Goal: Information Seeking & Learning: Learn about a topic

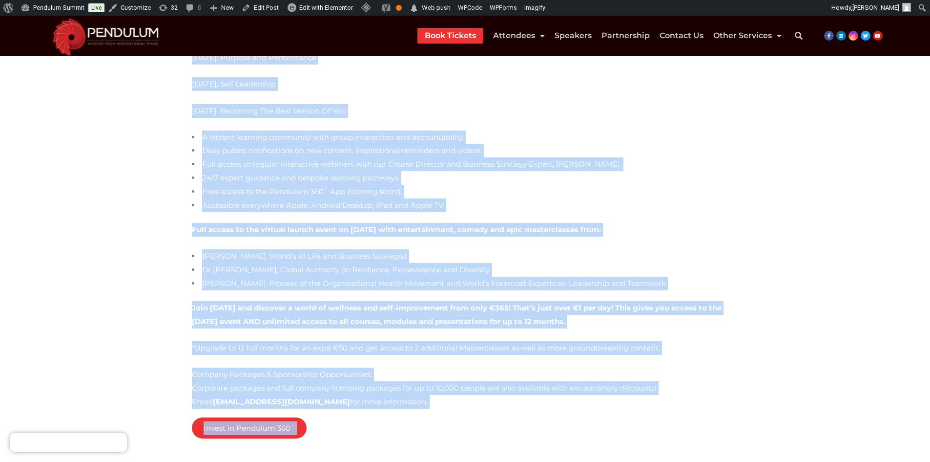
scroll to position [750, 0]
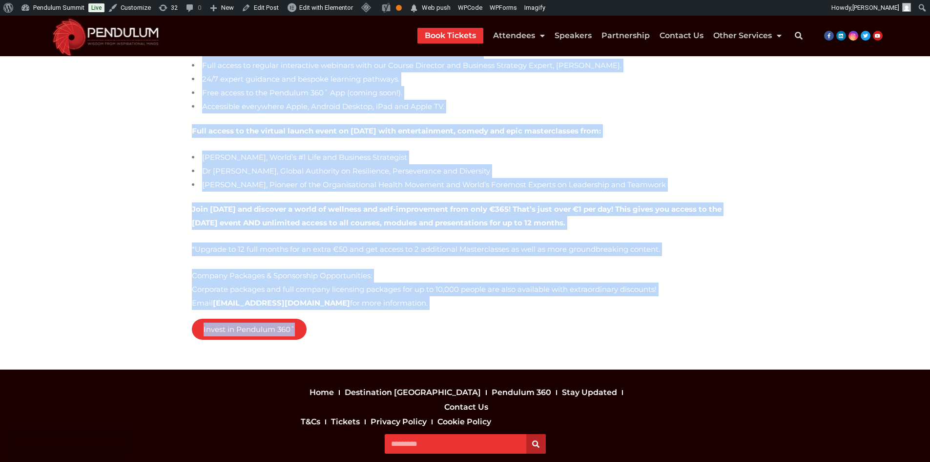
drag, startPoint x: 179, startPoint y: 179, endPoint x: 469, endPoint y: 284, distance: 308.8
copy div "Lore Ipsumdo Sitametc Ad Eli Seddoeiusmodt Incididu 343˚ Utlabore Etdolore & Ma…"
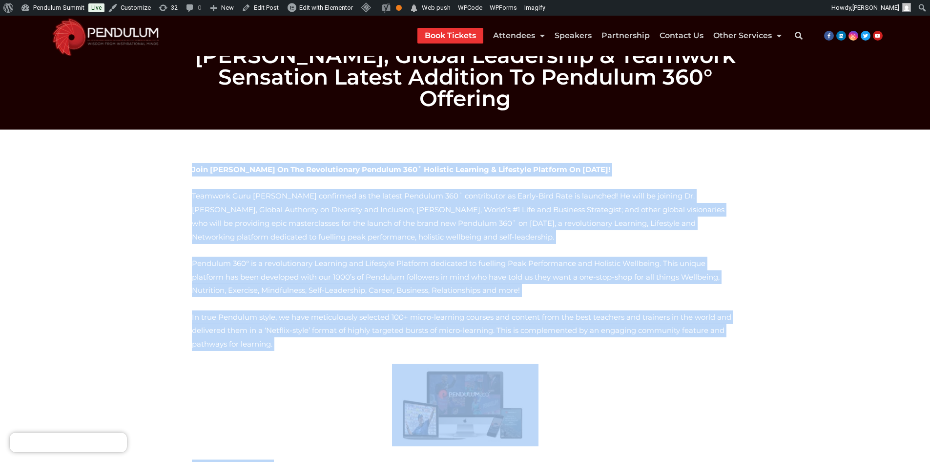
scroll to position [0, 0]
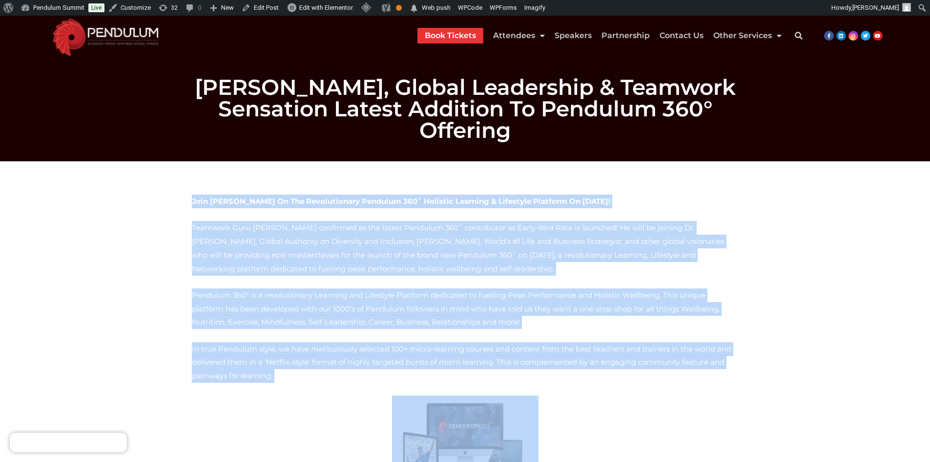
copy div "Lore Ipsumdo Sitametc Ad Eli Seddoeiusmodt Incididu 343˚ Utlabore Etdolore & Ma…"
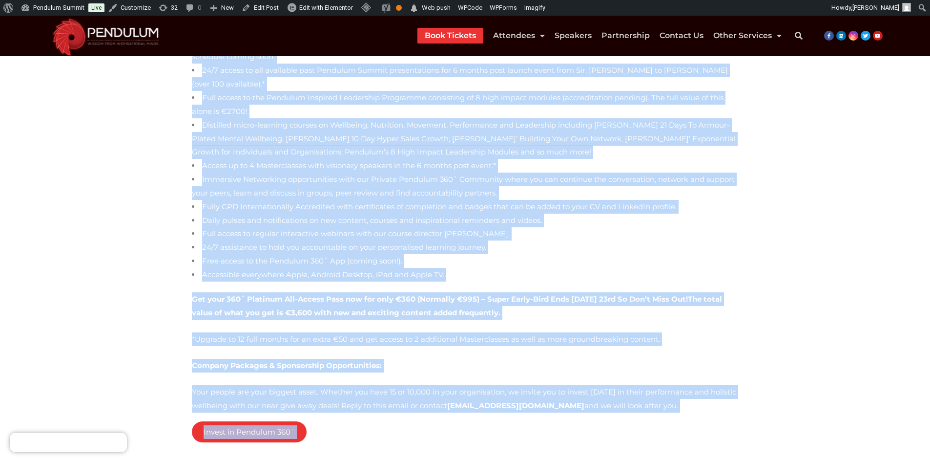
scroll to position [494, 0]
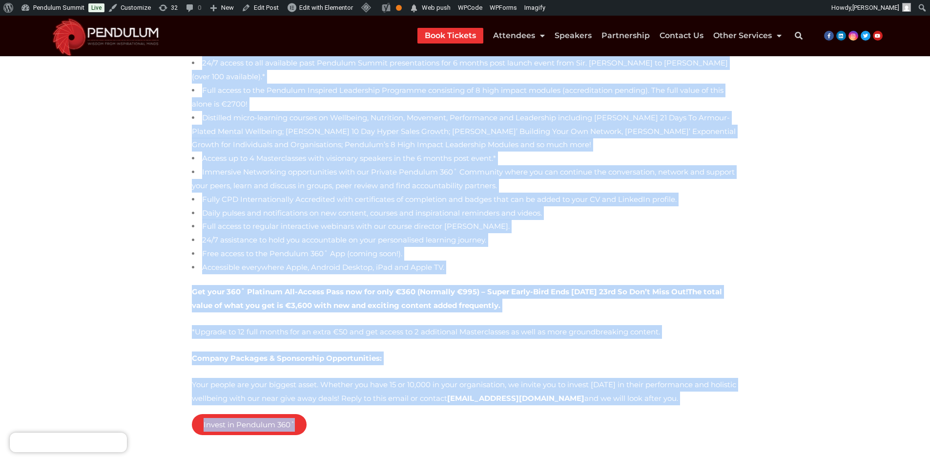
drag, startPoint x: 365, startPoint y: 135, endPoint x: 553, endPoint y: 393, distance: 319.2
click at [553, 393] on div "For a very limited time, you can access the Pendulum 360° platform at the price…" at bounding box center [465, 45] width 557 height 810
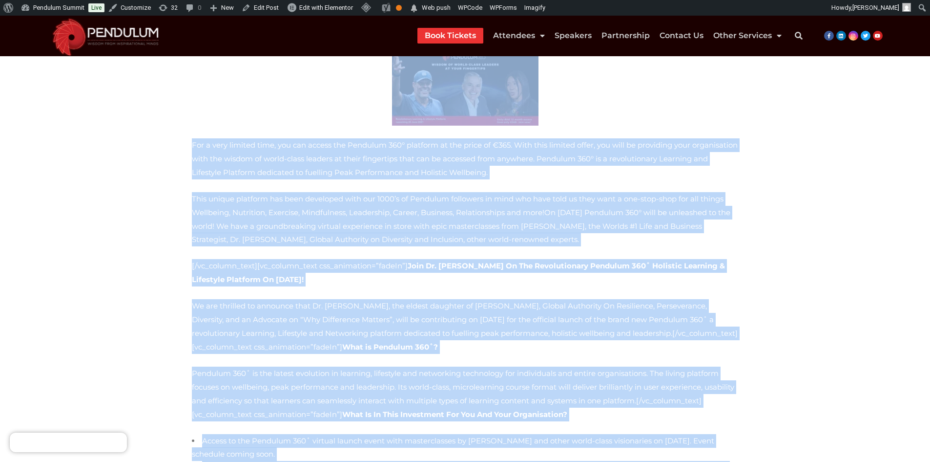
scroll to position [0, 0]
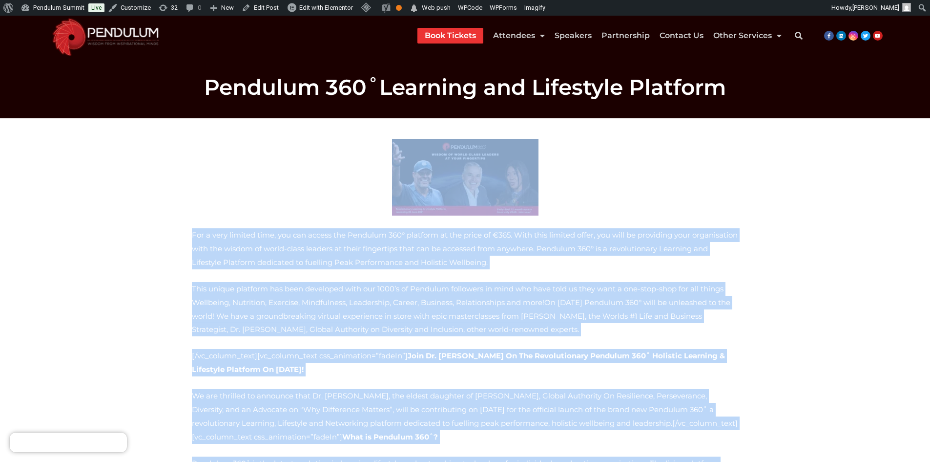
click at [366, 182] on p at bounding box center [465, 177] width 547 height 77
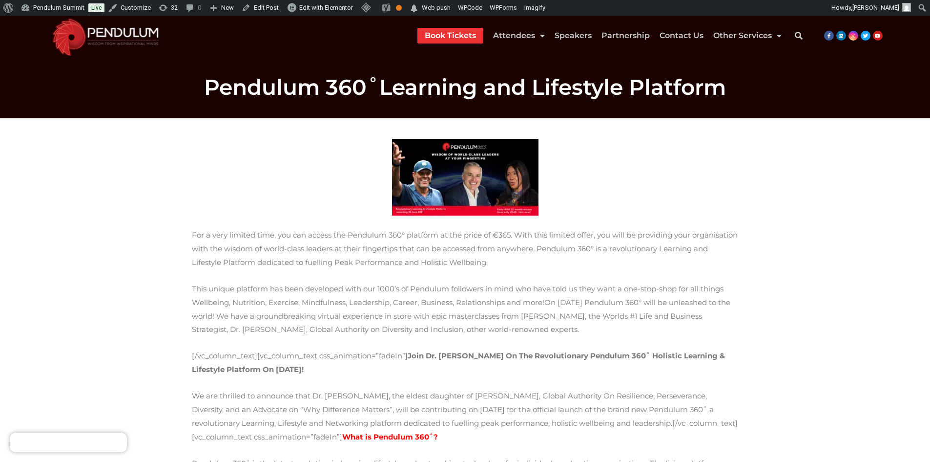
scroll to position [244, 0]
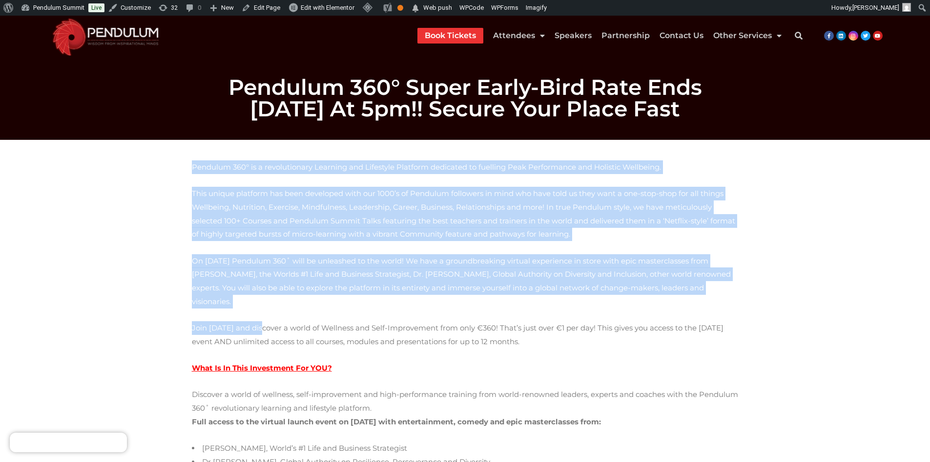
drag, startPoint x: 192, startPoint y: 166, endPoint x: 256, endPoint y: 306, distance: 154.1
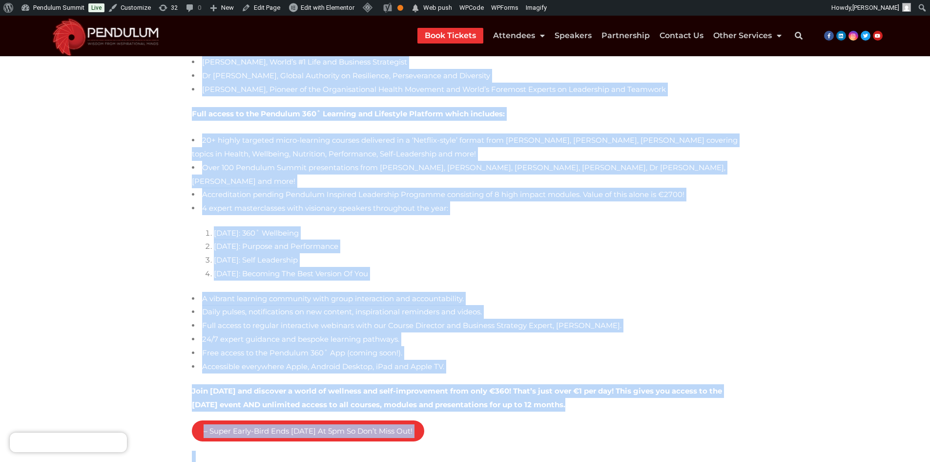
scroll to position [500, 0]
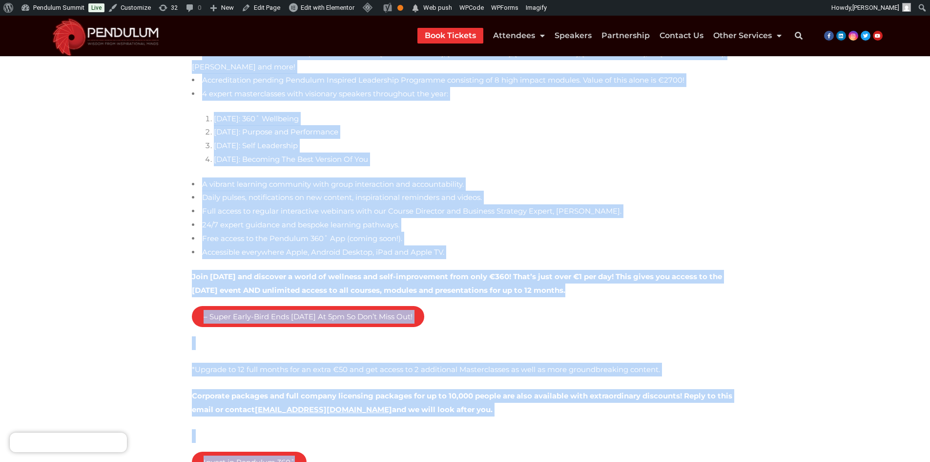
drag, startPoint x: 191, startPoint y: 164, endPoint x: 297, endPoint y: 427, distance: 284.2
click at [297, 427] on div "Pendulum 360° is a revolutionary Learning and Lifestyle Platform dedicated to f…" at bounding box center [465, 84] width 557 height 858
copy div "Pendulum 360° is a revolutionary Learning and Lifestyle Platform dedicated to f…"
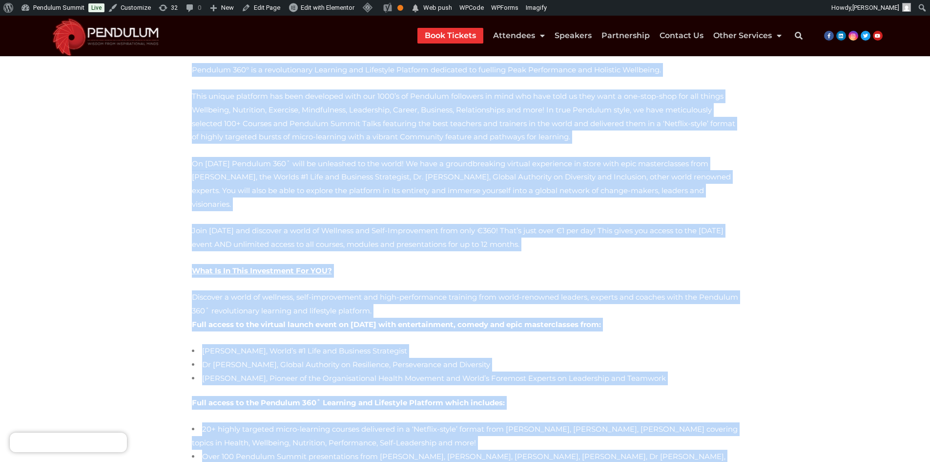
scroll to position [0, 0]
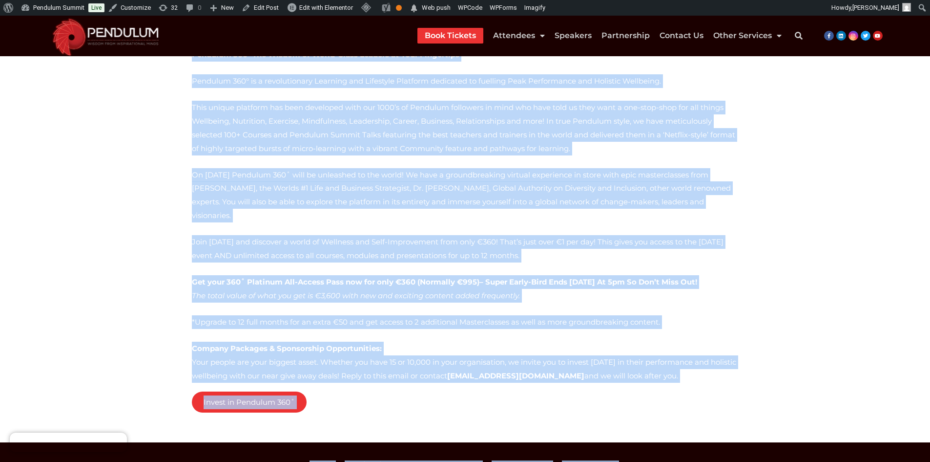
scroll to position [143, 0]
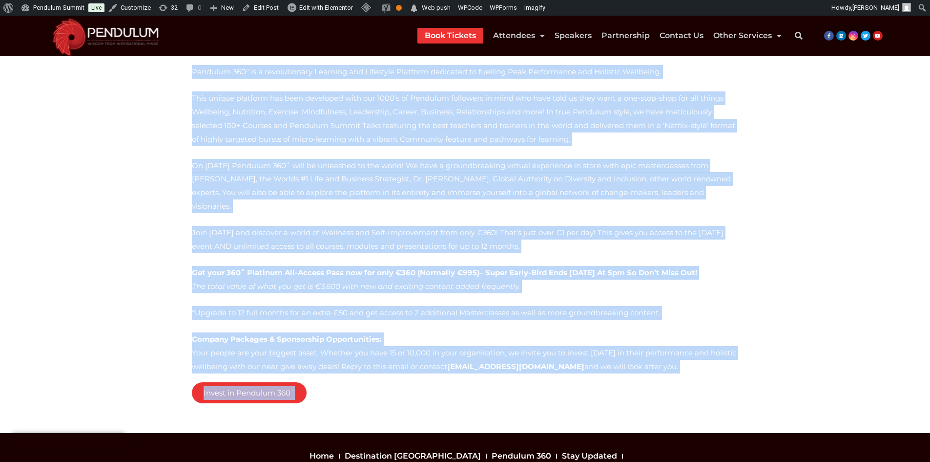
drag, startPoint x: 187, startPoint y: 175, endPoint x: 430, endPoint y: 357, distance: 303.3
click at [430, 357] on div "Pendulum 360° The Wisdom of World-Class Leaders at Your Fingertips Pendulum 360…" at bounding box center [465, 225] width 557 height 383
copy div "Pendulum 360° The Wisdom of World-Class Leaders at Your Fingertips Pendulum 360…"
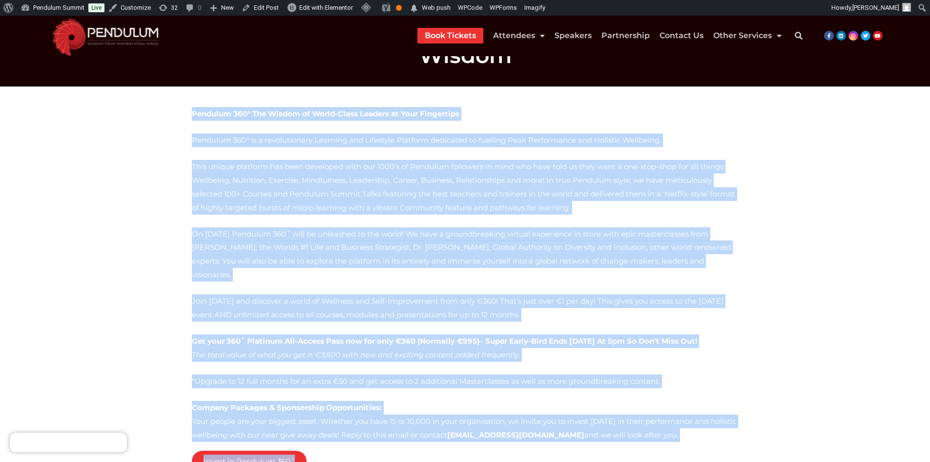
scroll to position [0, 0]
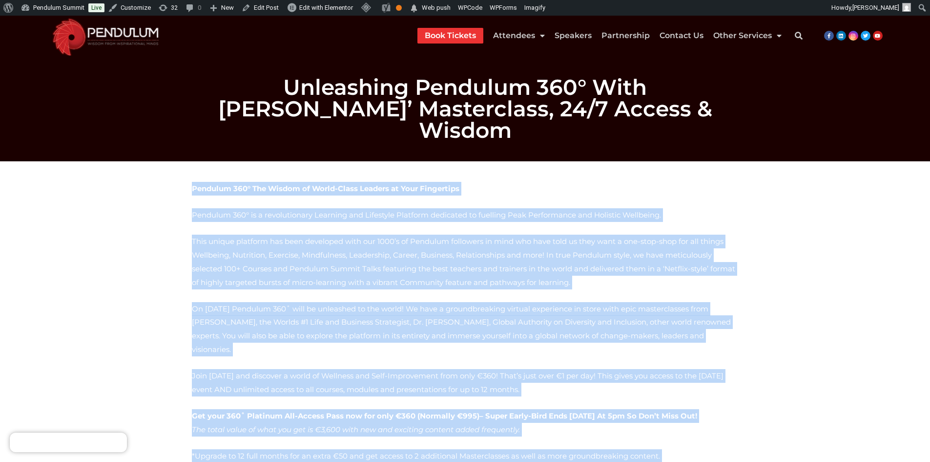
click at [126, 246] on section "Pendulum 360° The Wisdom of World-Class Leaders at Your Fingertips Pendulum 360…" at bounding box center [465, 368] width 930 height 415
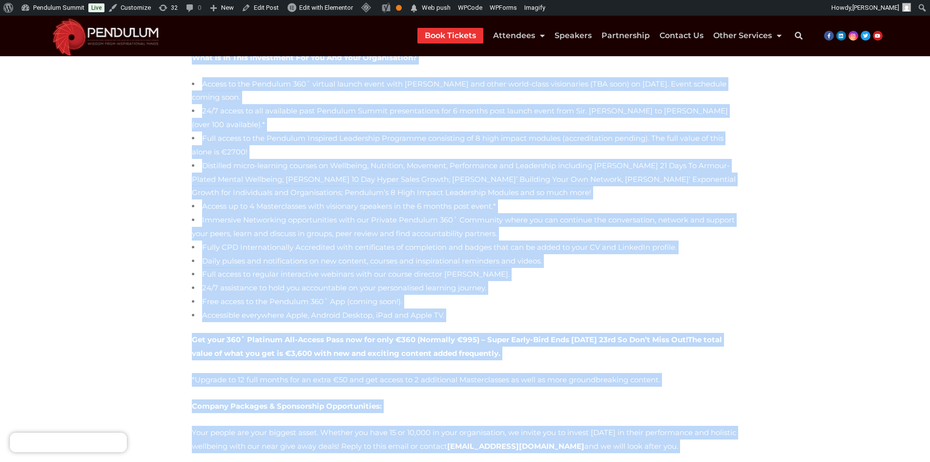
scroll to position [304, 0]
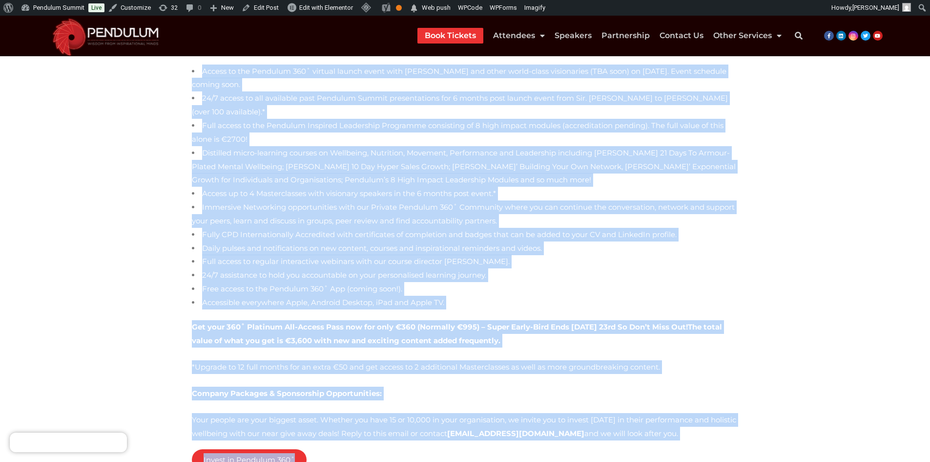
drag, startPoint x: 183, startPoint y: 173, endPoint x: 360, endPoint y: 397, distance: 285.5
click at [360, 397] on section "Join Dr. Makaziwe Mandela On The Revolutionary Pendulum 360˚ Holistic Learning …" at bounding box center [465, 178] width 930 height 643
copy div "Join Dr. Makaziwe Mandela On The Revolutionary Pendulum 360˚ Holistic Learning …"
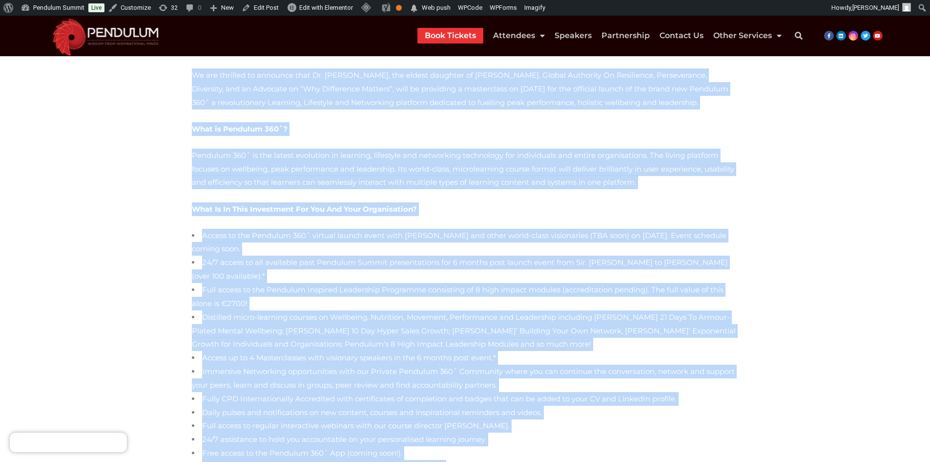
scroll to position [0, 0]
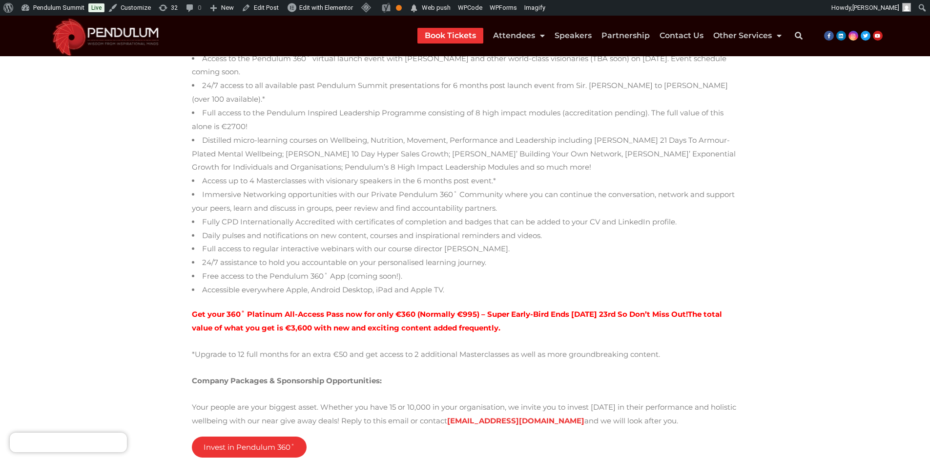
scroll to position [293, 0]
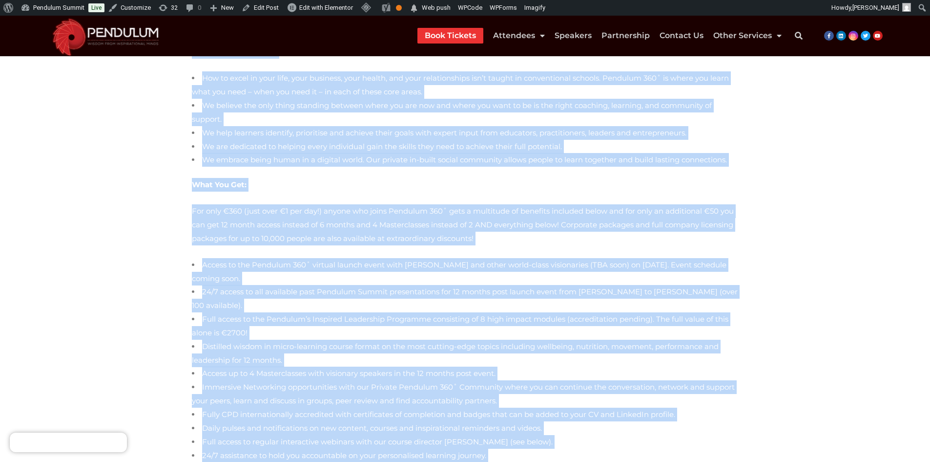
scroll to position [813, 0]
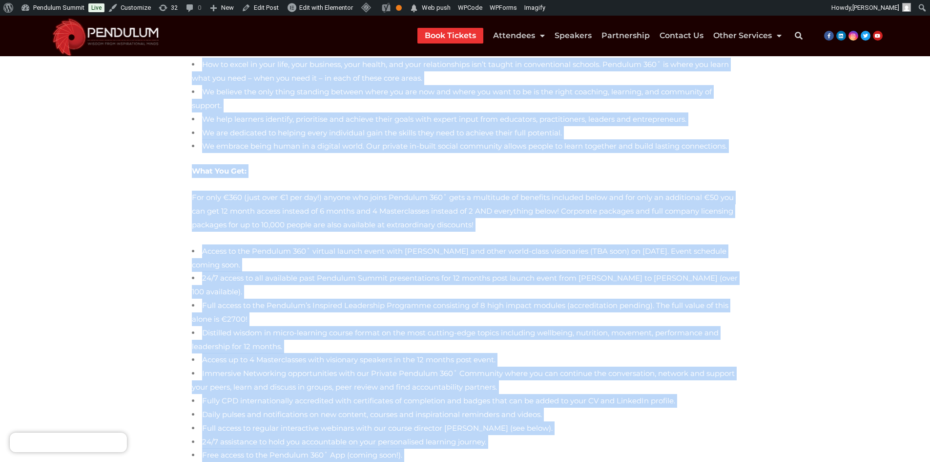
drag, startPoint x: 187, startPoint y: 168, endPoint x: 394, endPoint y: 416, distance: 322.5
copy div "Pendulum 360˚ Fuelling Peak Performance & Holistic Wellbeing Imagine having a l…"
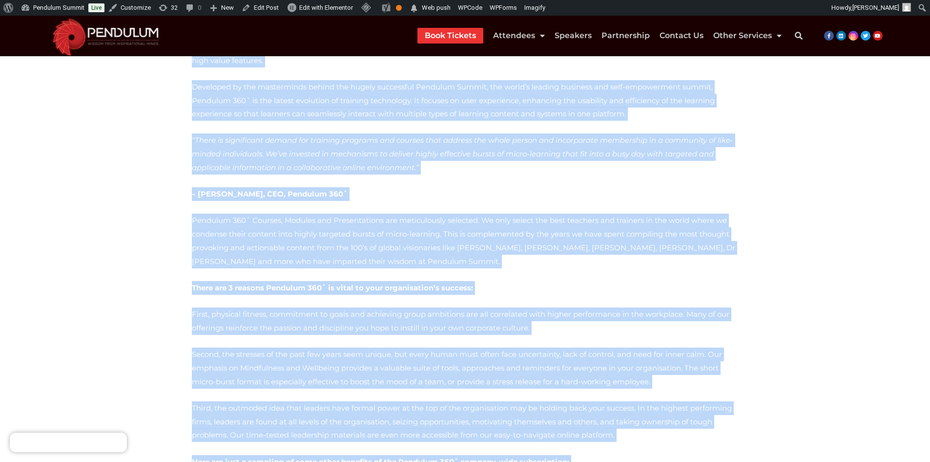
scroll to position [0, 0]
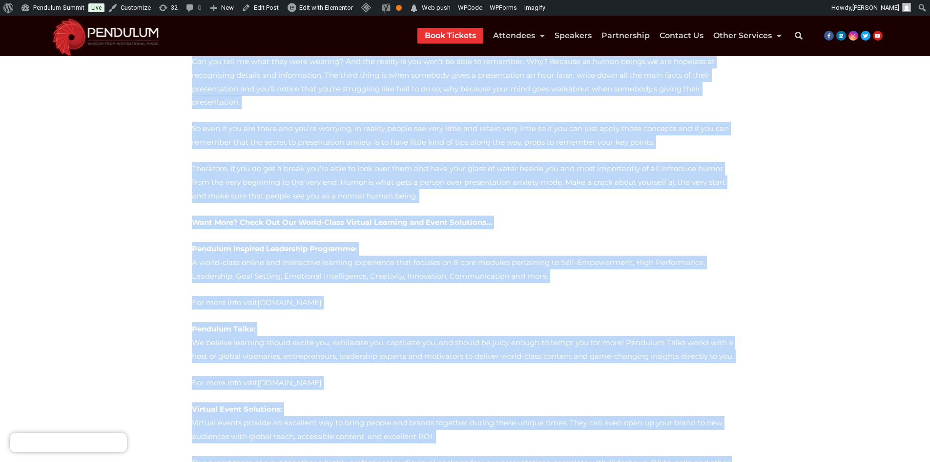
scroll to position [4330, 0]
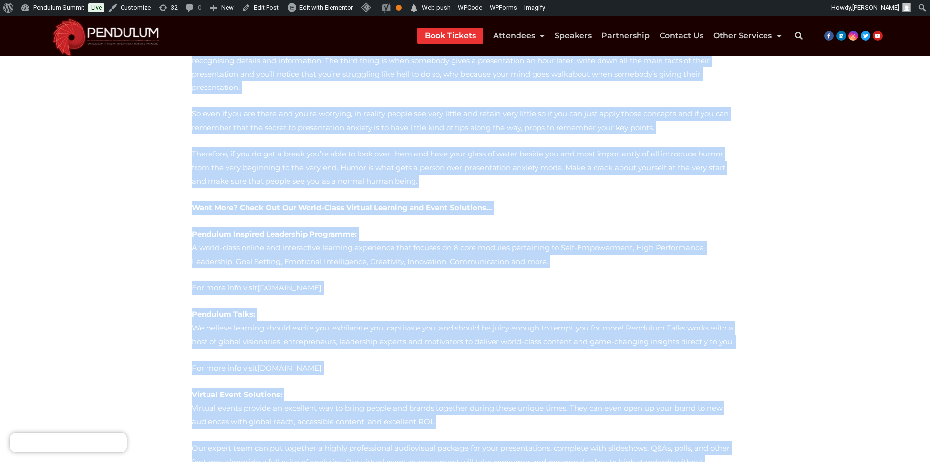
drag, startPoint x: 202, startPoint y: 180, endPoint x: 448, endPoint y: 284, distance: 267.2
copy div "Part 1: Throughout the day, Dr. Barry aimed to try and open our whole mind to t…"
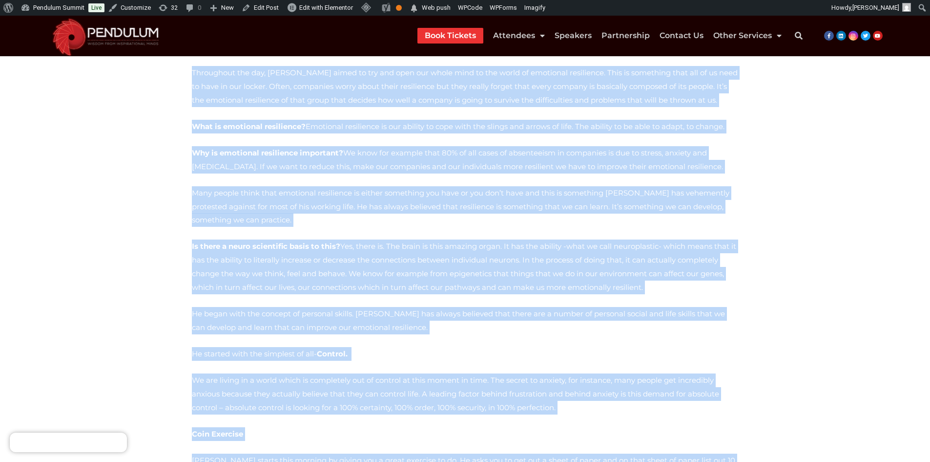
scroll to position [0, 0]
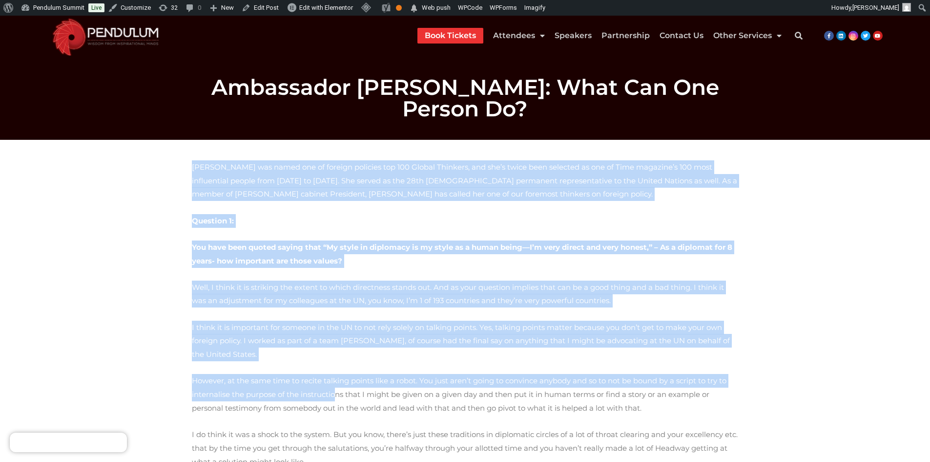
drag, startPoint x: 185, startPoint y: 171, endPoint x: 271, endPoint y: 387, distance: 231.9
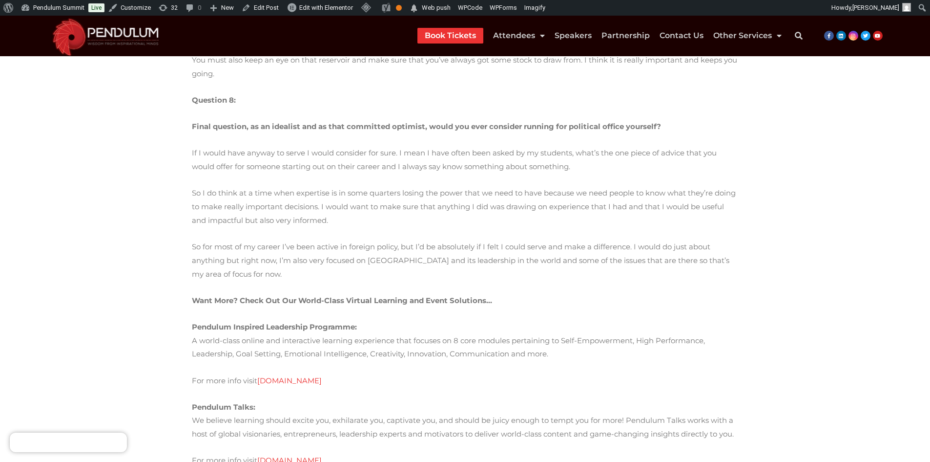
scroll to position [2735, 0]
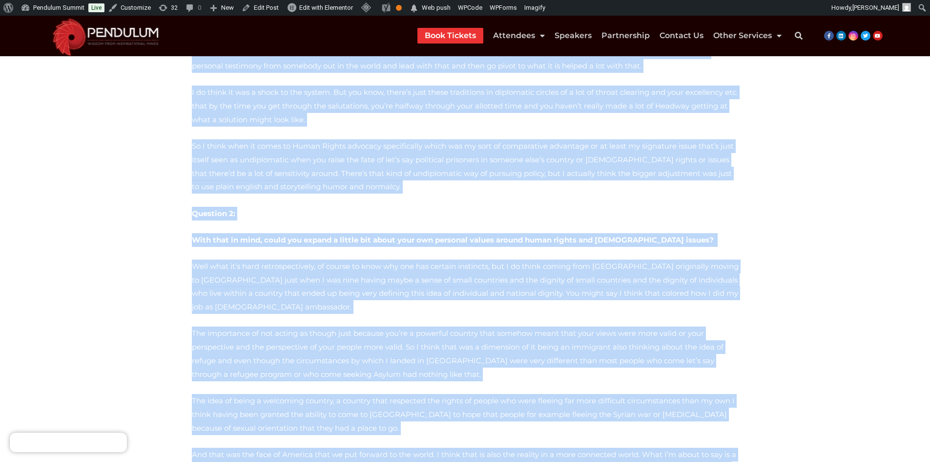
scroll to position [0, 0]
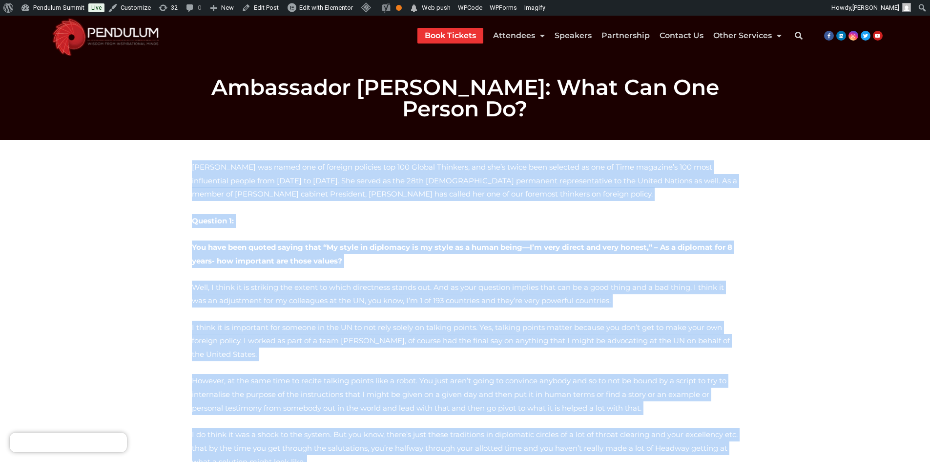
copy div "Samantha Power was named one of foreign policies top 100 Global Thinkers, and s…"
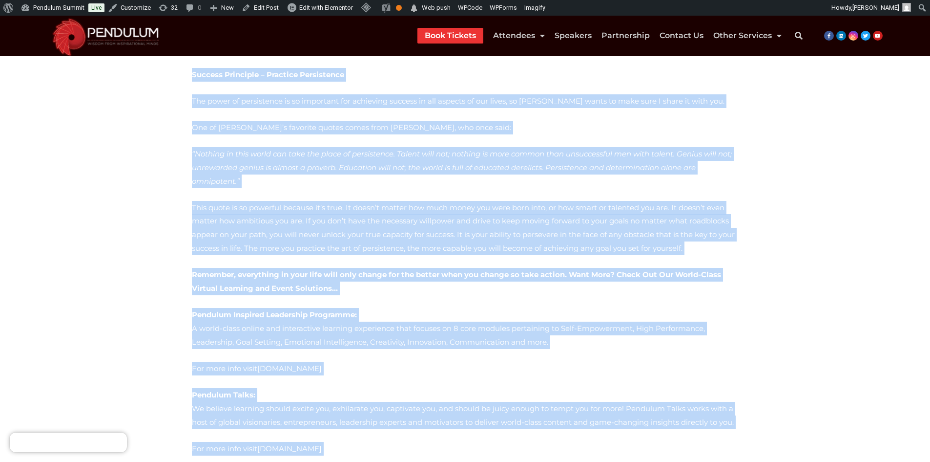
scroll to position [4691, 0]
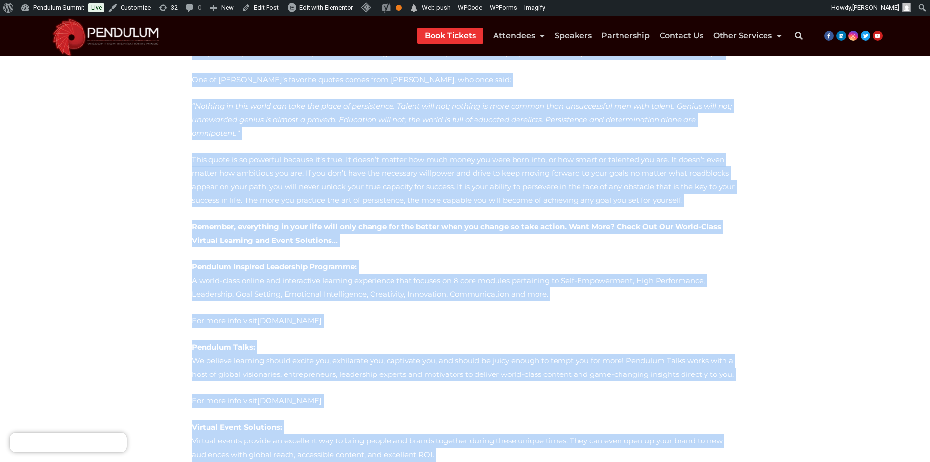
drag, startPoint x: 189, startPoint y: 152, endPoint x: 429, endPoint y: 300, distance: 281.5
copy div "Lo ips dolorsi ametconsec ad eli Seddoei Temp inc utl Etdo magnaa, enima mini v…"
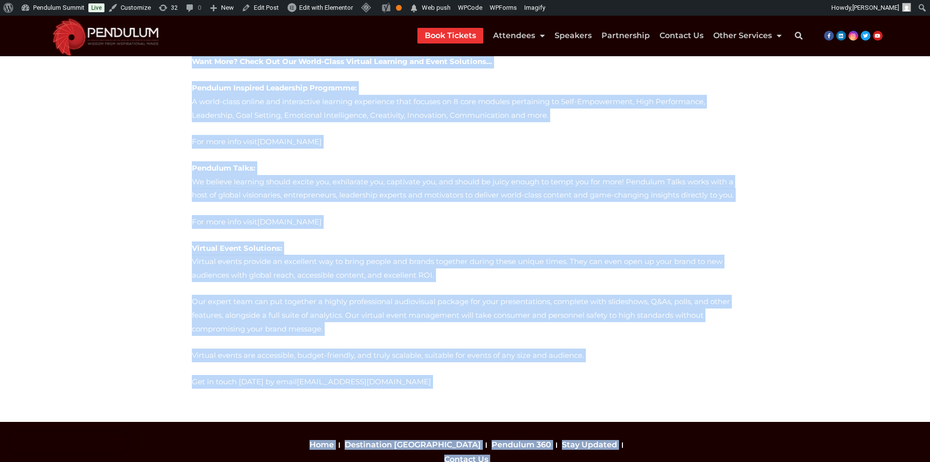
scroll to position [1149, 0]
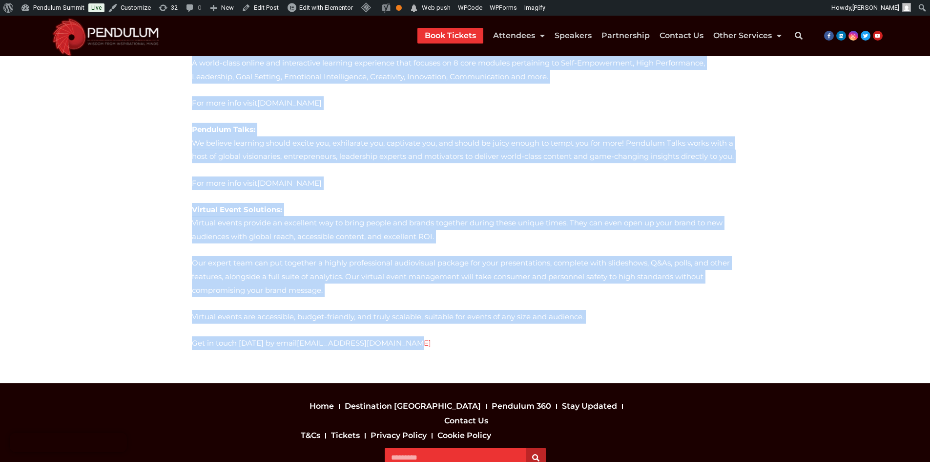
drag, startPoint x: 191, startPoint y: 152, endPoint x: 493, endPoint y: 273, distance: 325.5
copy div "Jamie Heaslip is a former rugby player, who played for Ireland and Leinster He …"
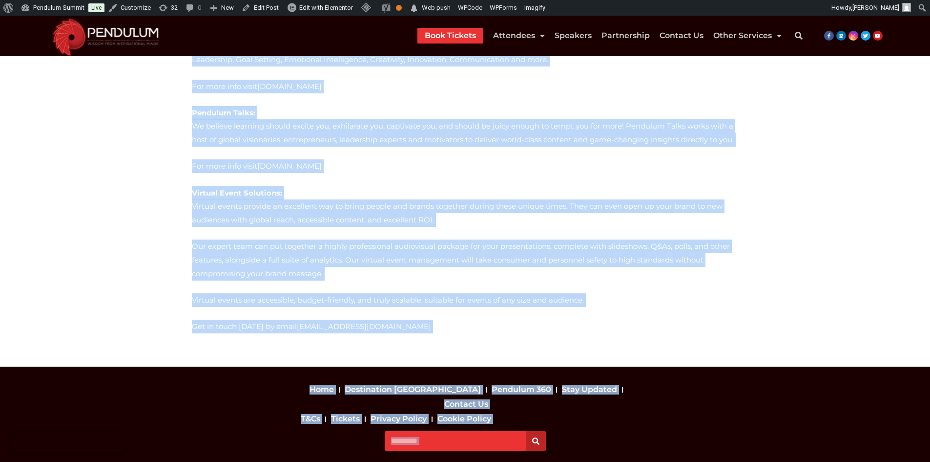
scroll to position [764, 0]
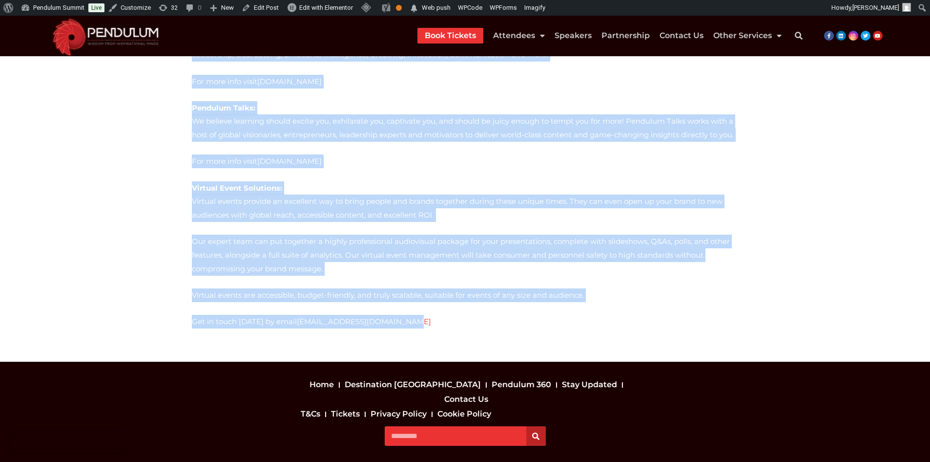
drag, startPoint x: 184, startPoint y: 167, endPoint x: 393, endPoint y: 282, distance: 239.4
copy div "Loremipsumdo, sitametc adi elitse doeiusm Temporin Utlabore Etdo MAG aliquae ad…"
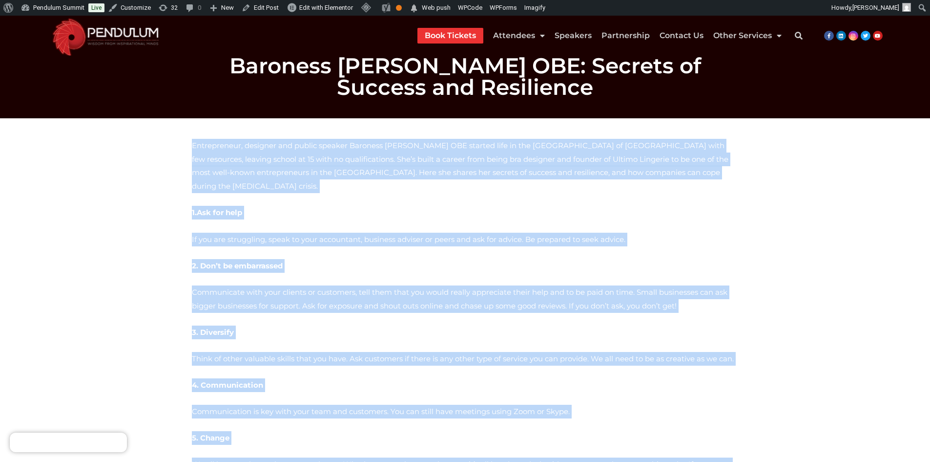
scroll to position [0, 0]
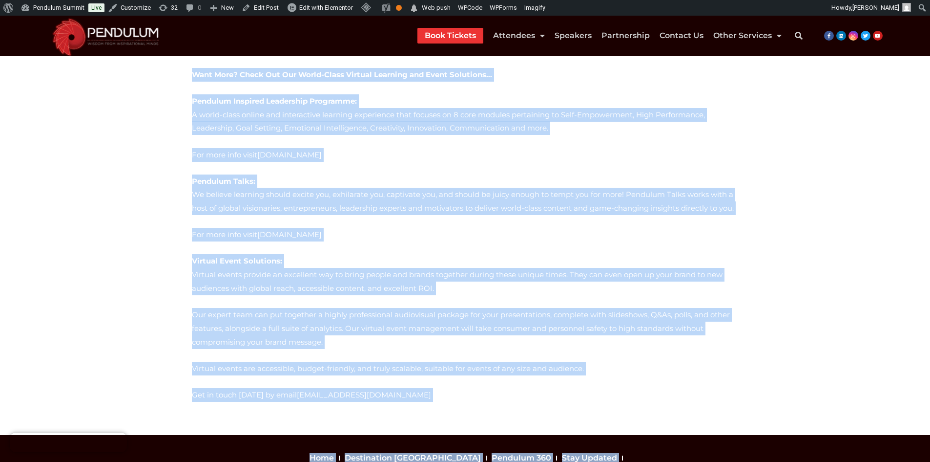
scroll to position [986, 0]
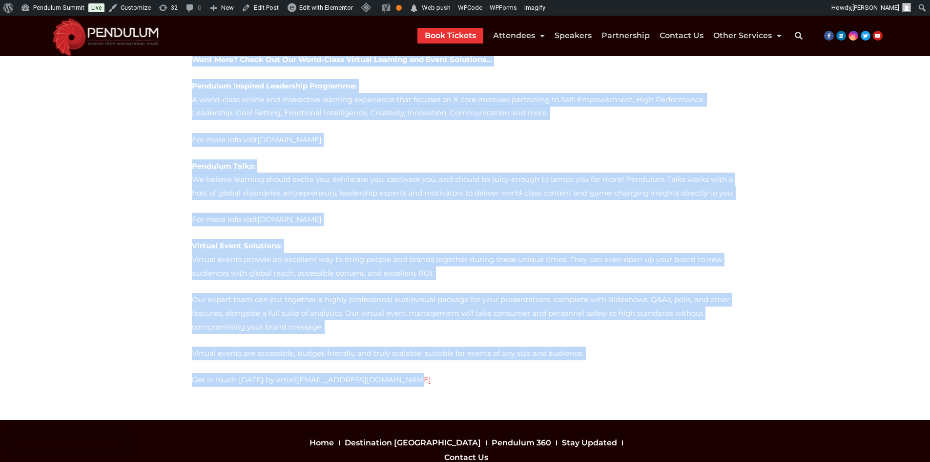
drag, startPoint x: 189, startPoint y: 177, endPoint x: 443, endPoint y: 301, distance: 282.6
copy div "Bob Proctor, World’s foremost Life and Business Coach, who recently spoke at Pe…"
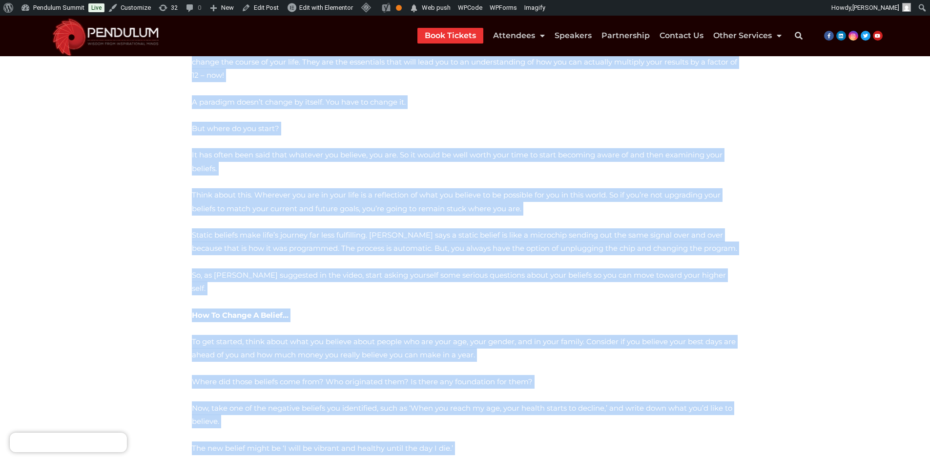
scroll to position [0, 0]
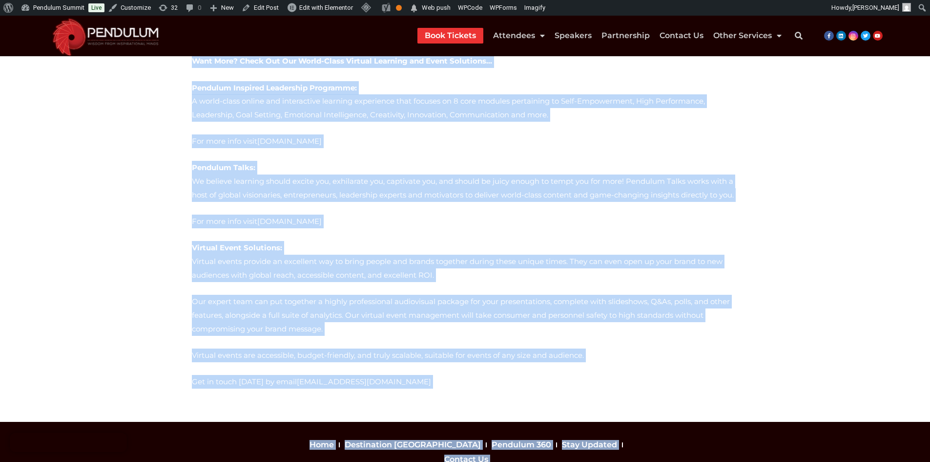
scroll to position [715, 0]
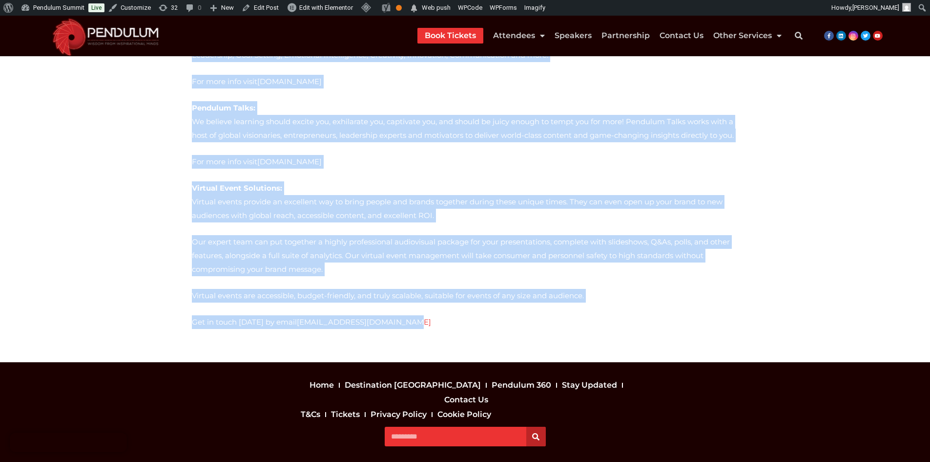
drag, startPoint x: 191, startPoint y: 146, endPoint x: 421, endPoint y: 284, distance: 267.7
copy div "Bob Proctor, World’s foremost Life and Business Coach, who recently spoke at Pe…"
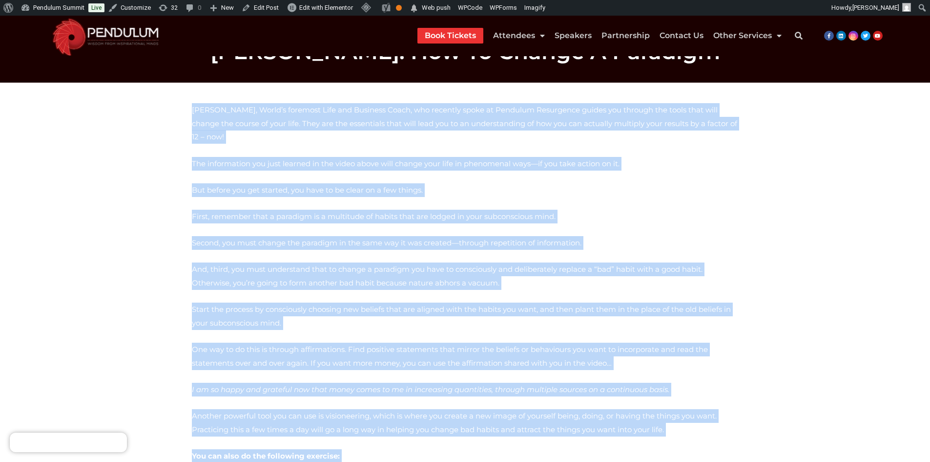
scroll to position [0, 0]
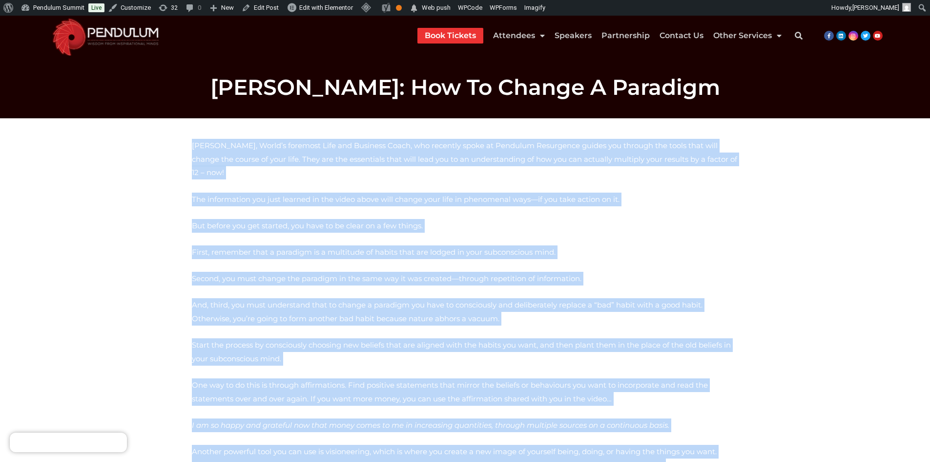
click at [381, 340] on span "Start the process by consciously choosing new beliefs that are aligned with the…" at bounding box center [461, 351] width 539 height 23
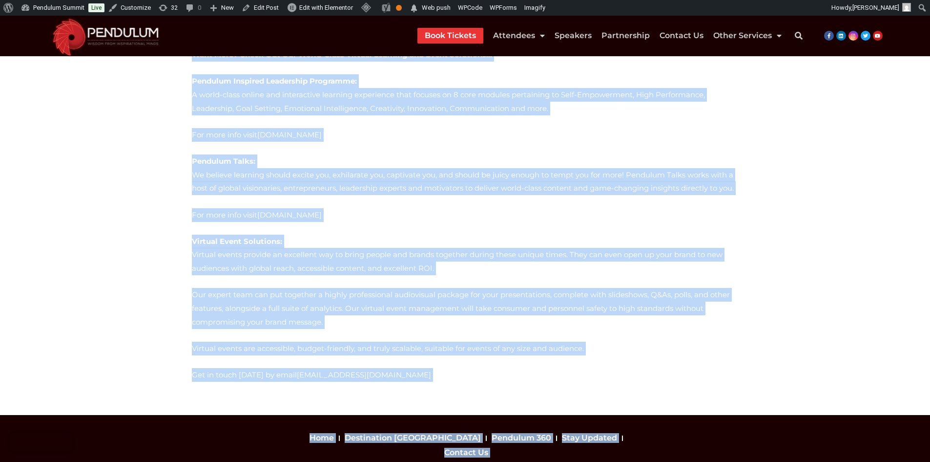
scroll to position [1544, 0]
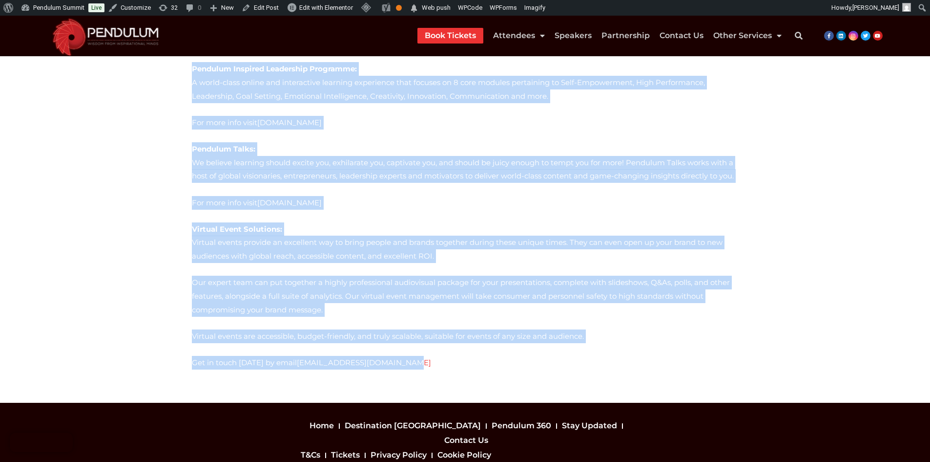
drag, startPoint x: 186, startPoint y: 172, endPoint x: 434, endPoint y: 307, distance: 281.9
copy div "Lor Ipsumdo, Sitam’c adipisci Elit sed Doeiusmo Tempo, inc utlabore etdol ma Al…"
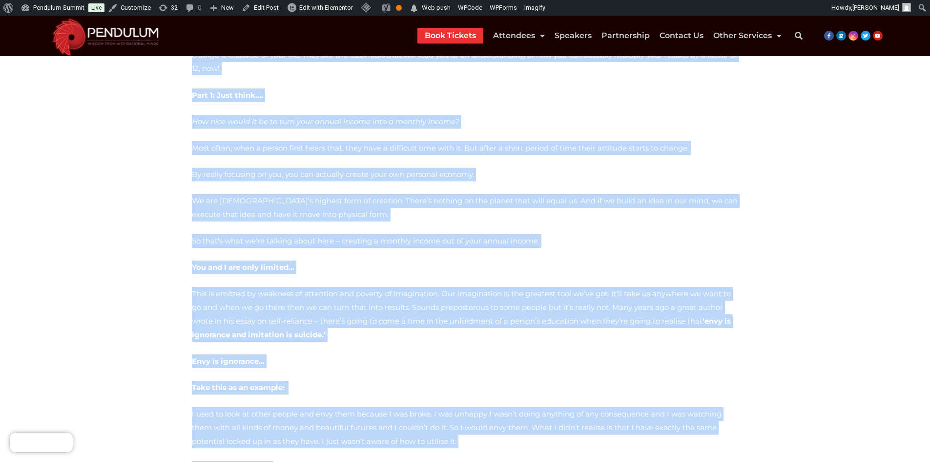
scroll to position [0, 0]
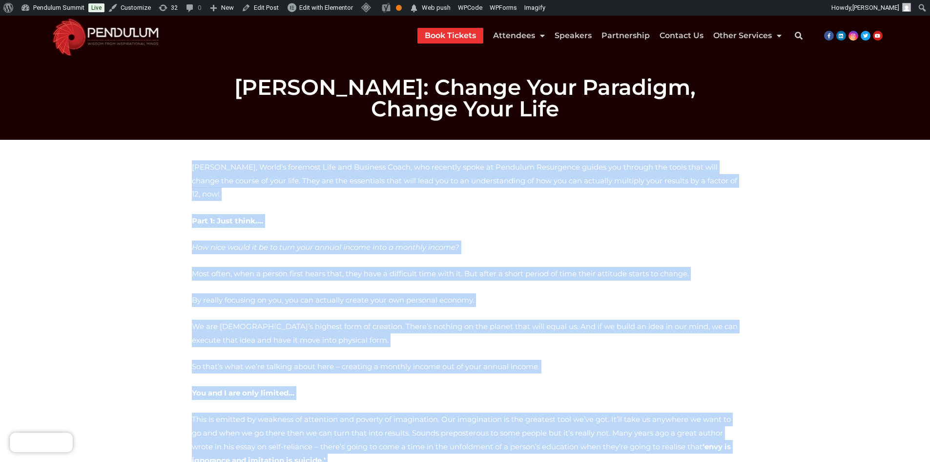
copy div "Lor Ipsumdo, Sitam’c adipisci Elit sed Doeiusmo Tempo, inc utlabore etdol ma Al…"
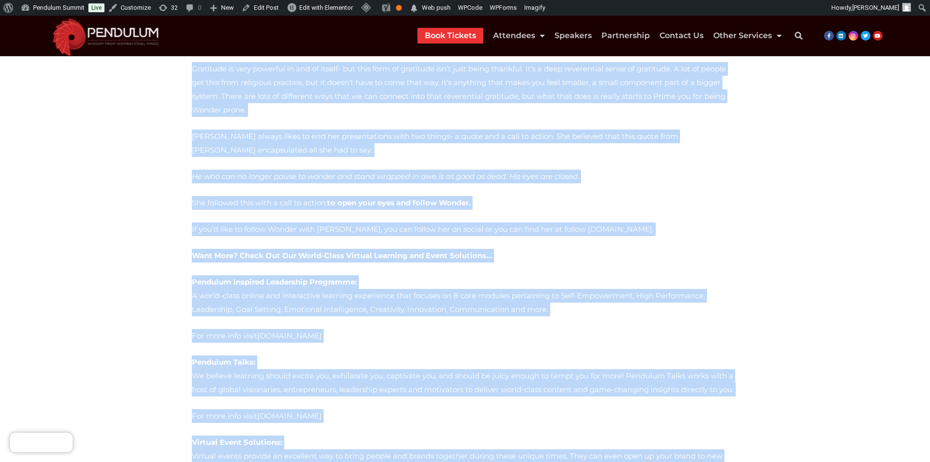
scroll to position [2737, 0]
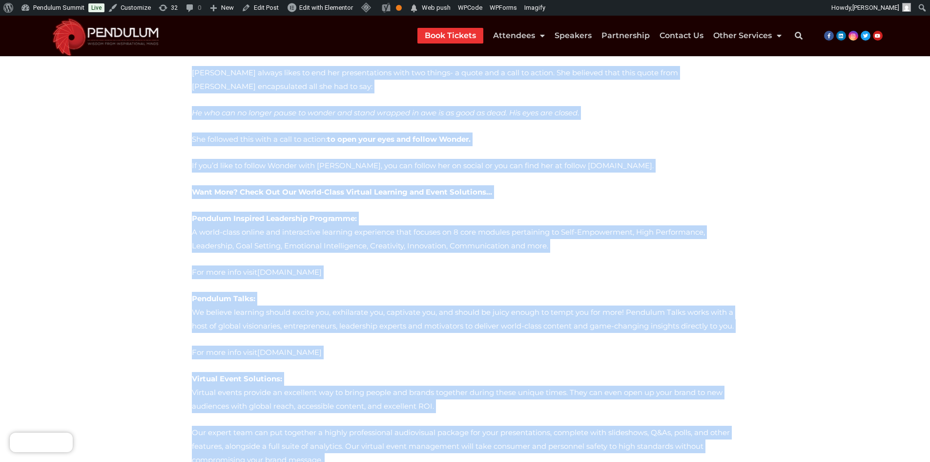
drag, startPoint x: 183, startPoint y: 150, endPoint x: 505, endPoint y: 287, distance: 349.7
copy div "We were delighted to welcome Monica Parker to our Virtual screens on Friday, No…"
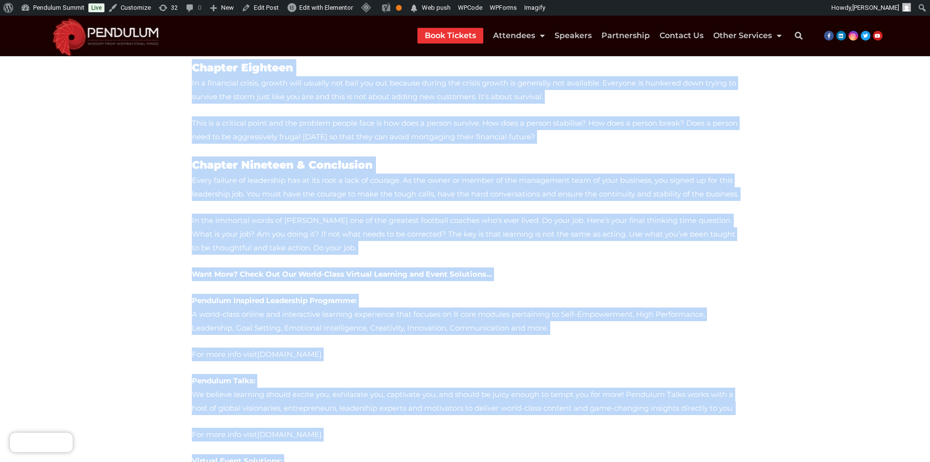
scroll to position [3287, 0]
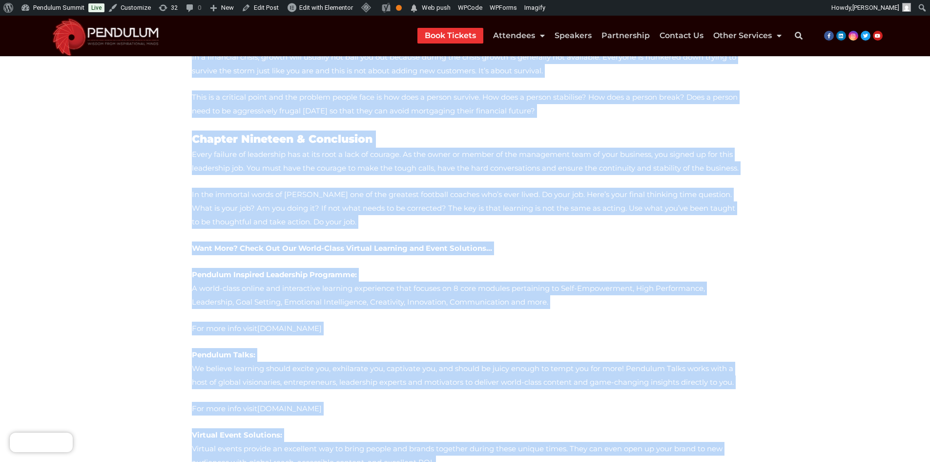
drag, startPoint x: 183, startPoint y: 138, endPoint x: 434, endPoint y: 282, distance: 289.9
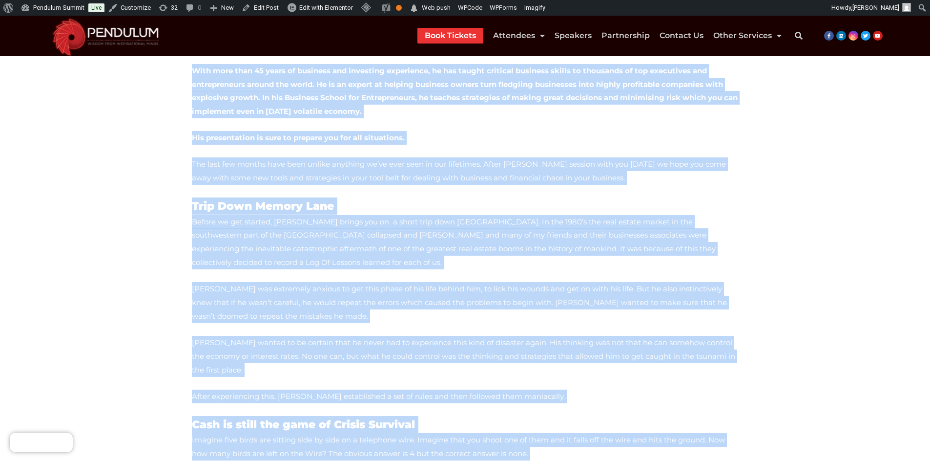
scroll to position [0, 0]
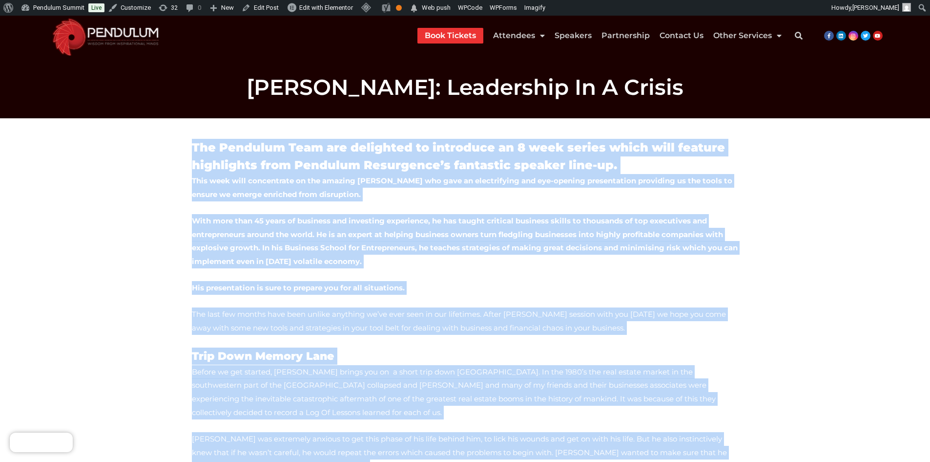
copy div "Lor Ipsumdol Sita con adipiscin el seddoeius te 7 inci utlabo etdol magn aliqua…"
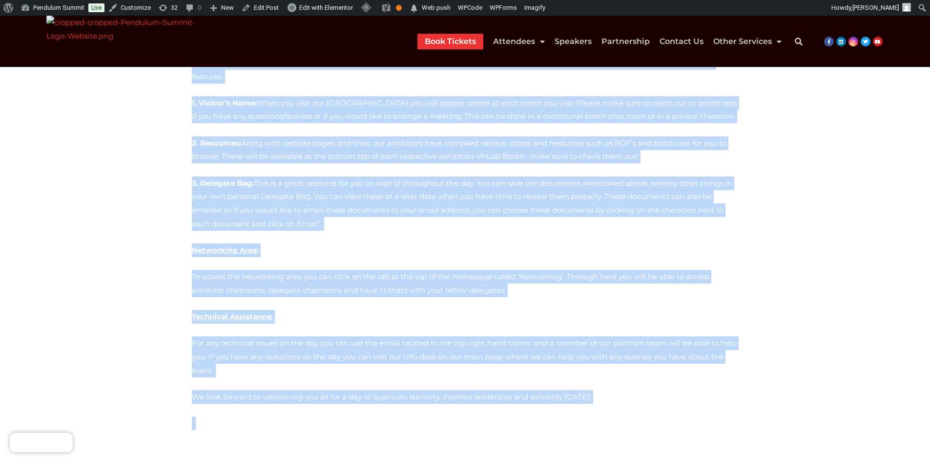
scroll to position [547, 0]
drag, startPoint x: 189, startPoint y: 160, endPoint x: 644, endPoint y: 351, distance: 494.1
click at [644, 351] on div "Please read through this very carefully. Below is a collection of instructions …" at bounding box center [465, 21] width 557 height 849
copy div "Please read through this very carefully. Below is a collection of instructions …"
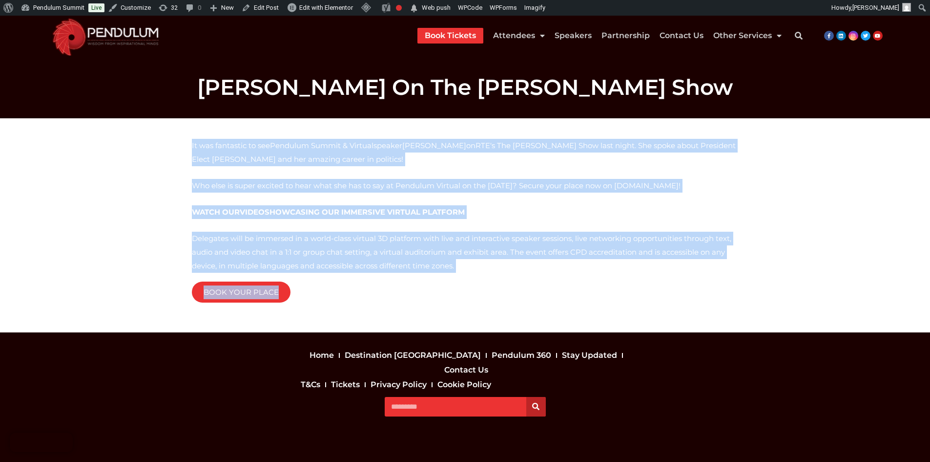
drag, startPoint x: 180, startPoint y: 157, endPoint x: 324, endPoint y: 291, distance: 196.6
click at [324, 291] on section "It was fantastic to see Pendulum Summit & Virtual speaker [PERSON_NAME] on RTE …" at bounding box center [465, 225] width 930 height 214
copy div "It was fantastic to see Pendulum Summit & Virtual speaker [PERSON_NAME] on RTE …"
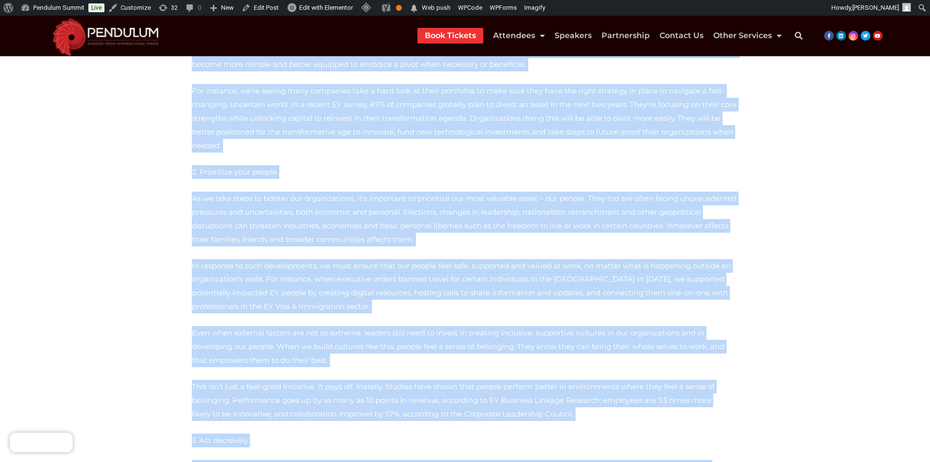
scroll to position [3579, 0]
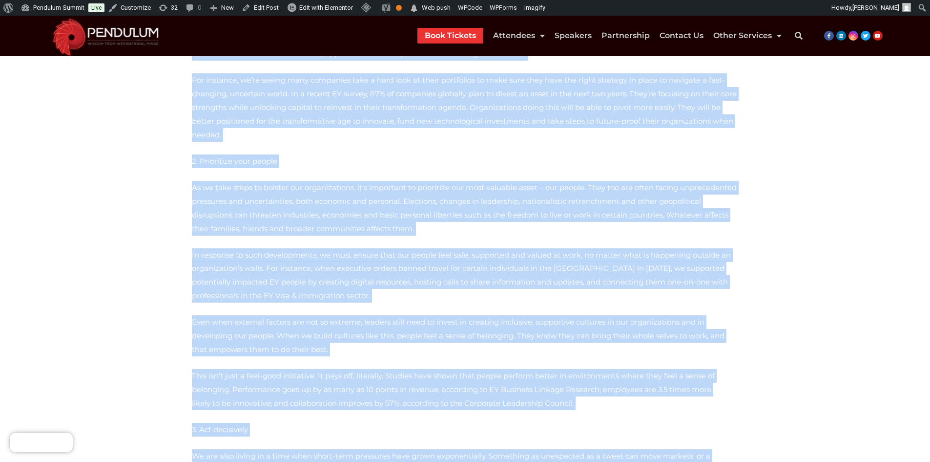
drag, startPoint x: 191, startPoint y: 155, endPoint x: 429, endPoint y: 361, distance: 314.7
copy div "Welcome to Pendulum’s pre-event amplify sessions – a series of videos, articles…"
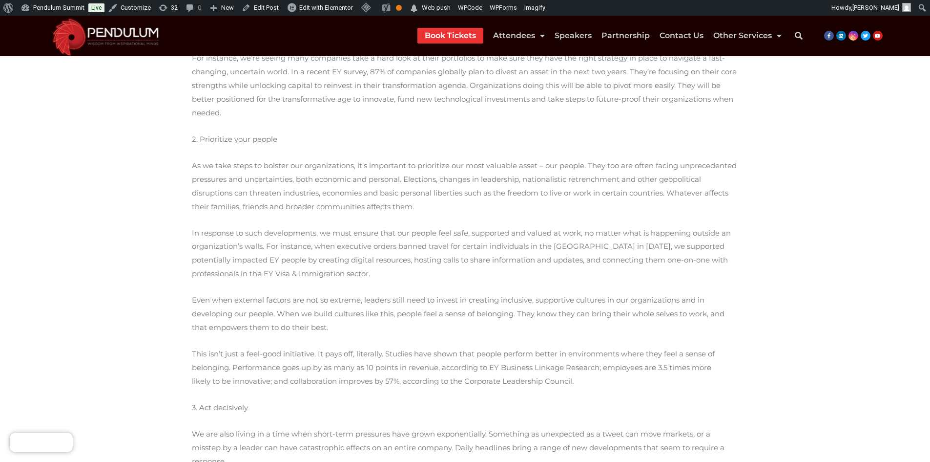
scroll to position [3670, 0]
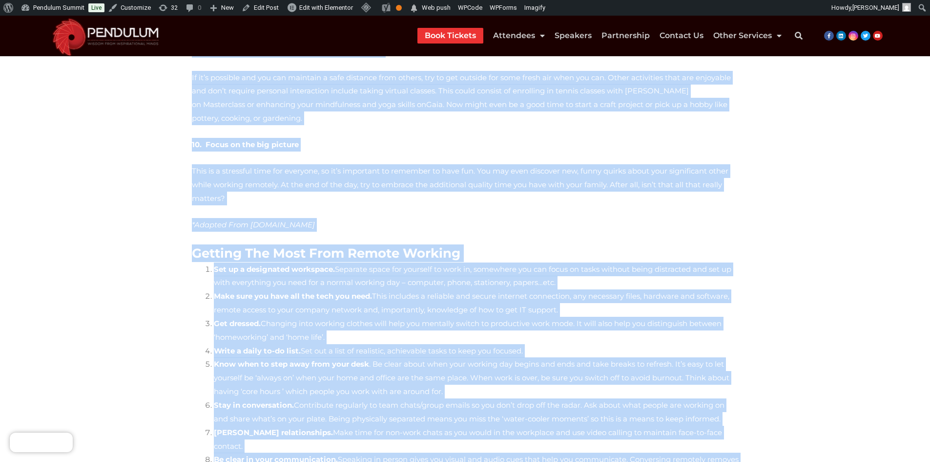
scroll to position [1391, 0]
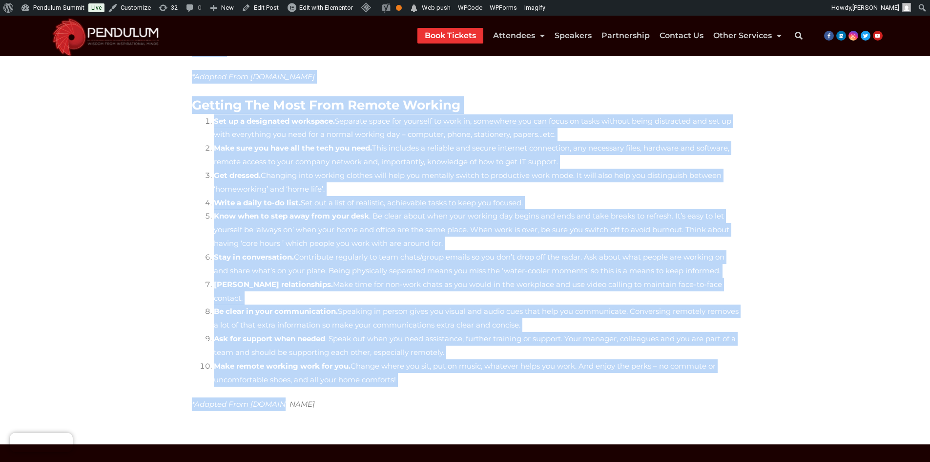
drag, startPoint x: 189, startPoint y: 149, endPoint x: 409, endPoint y: 272, distance: 252.1
copy div "Loremip do Sitametc’a eli-seddo eiusmod temporin – u labore et dolore, magnaali…"
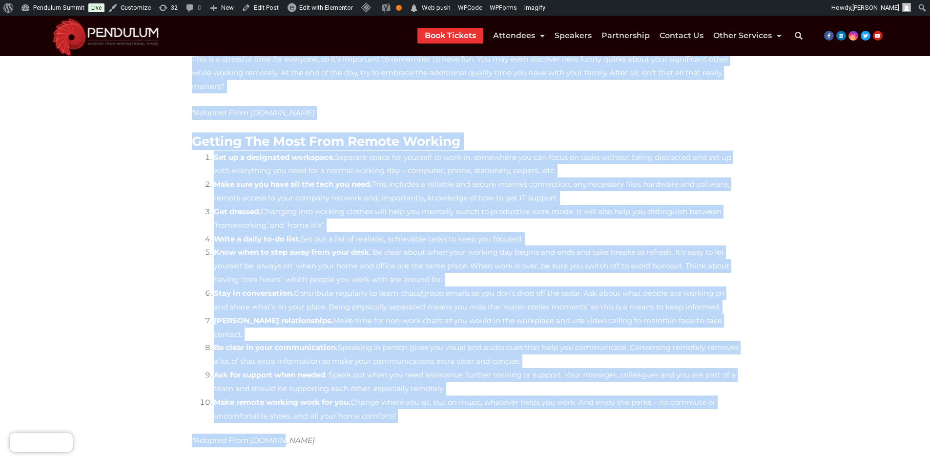
scroll to position [1245, 0]
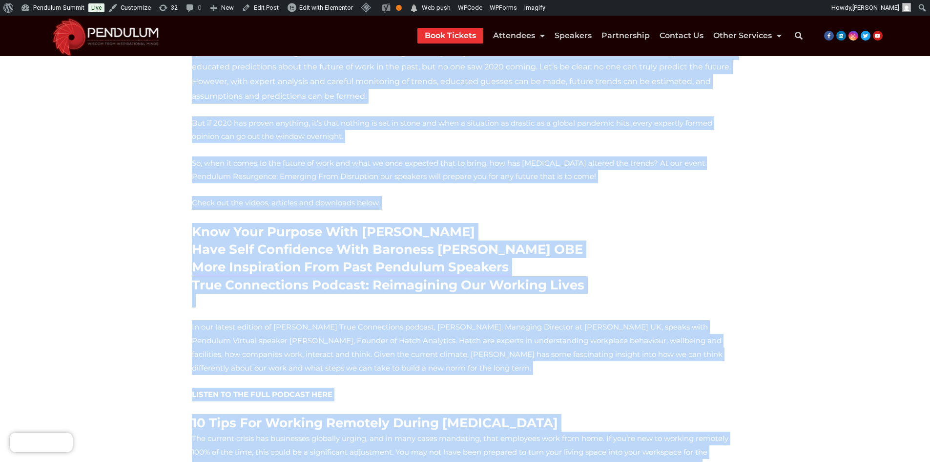
scroll to position [0, 0]
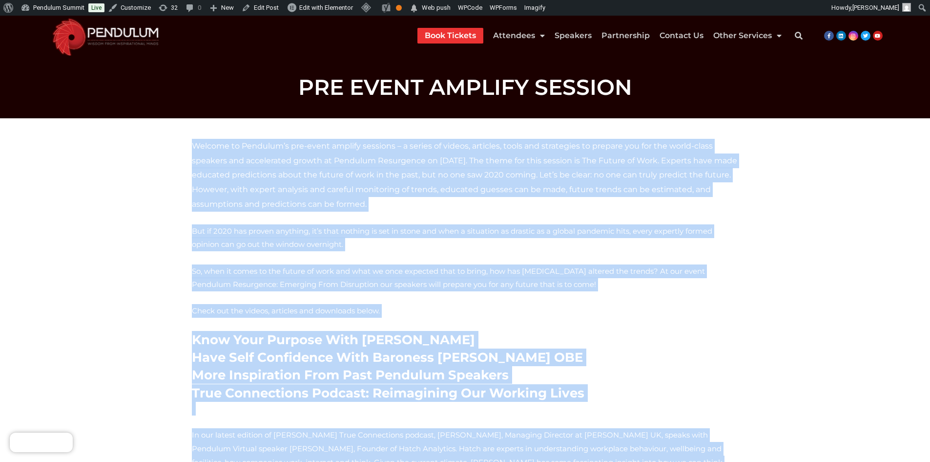
drag, startPoint x: 290, startPoint y: 424, endPoint x: 170, endPoint y: 130, distance: 318.1
copy div "Loremip do Sitametc’a eli-seddo eiusmod temporin – u labore et dolore, magnaali…"
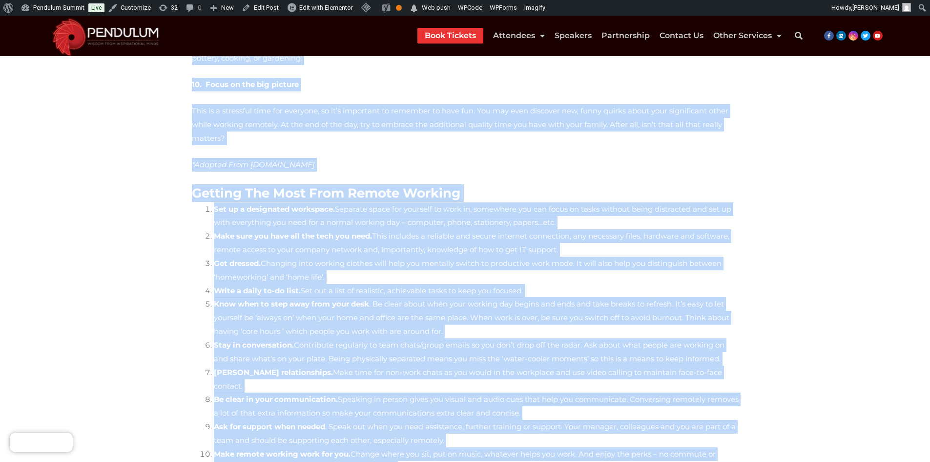
scroll to position [1196, 0]
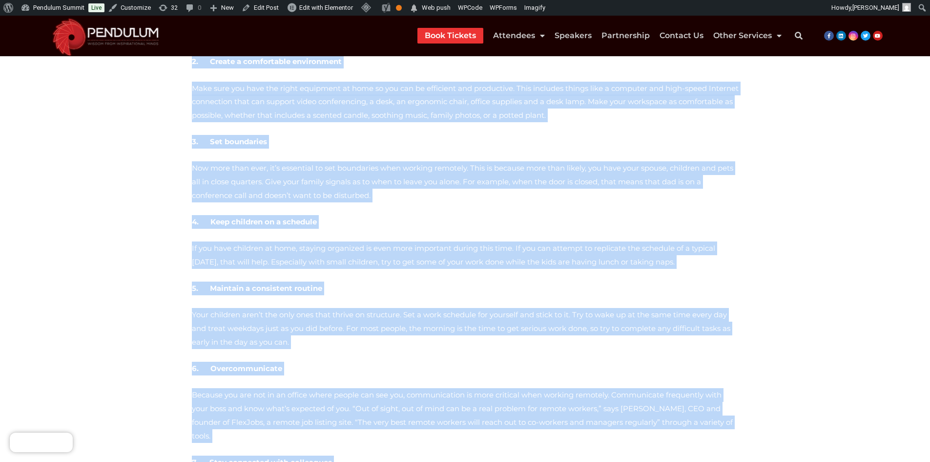
click at [124, 266] on section "Welcome to Pendulum’s pre-event amplify sessions – a series of videos, articles…" at bounding box center [465, 317] width 930 height 1717
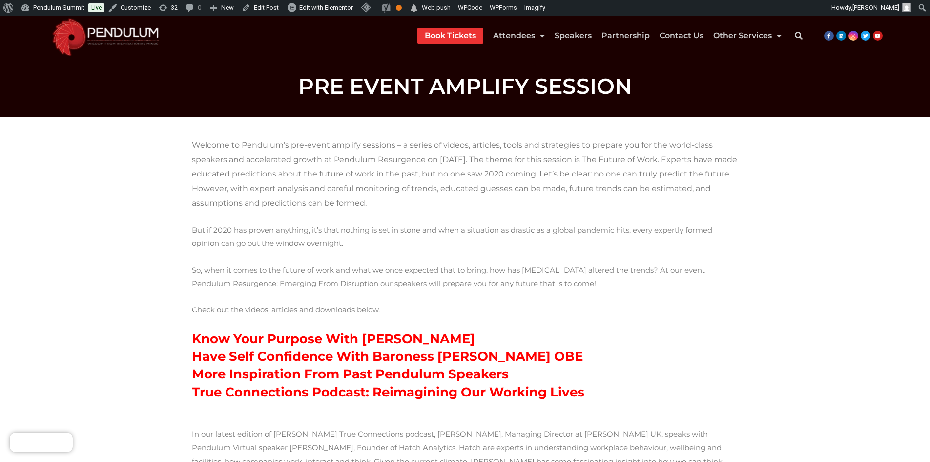
scroll to position [0, 0]
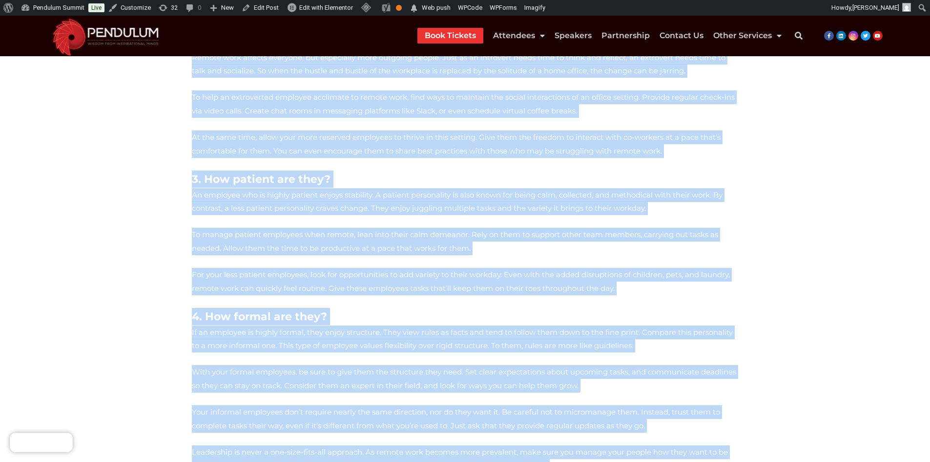
scroll to position [2592, 0]
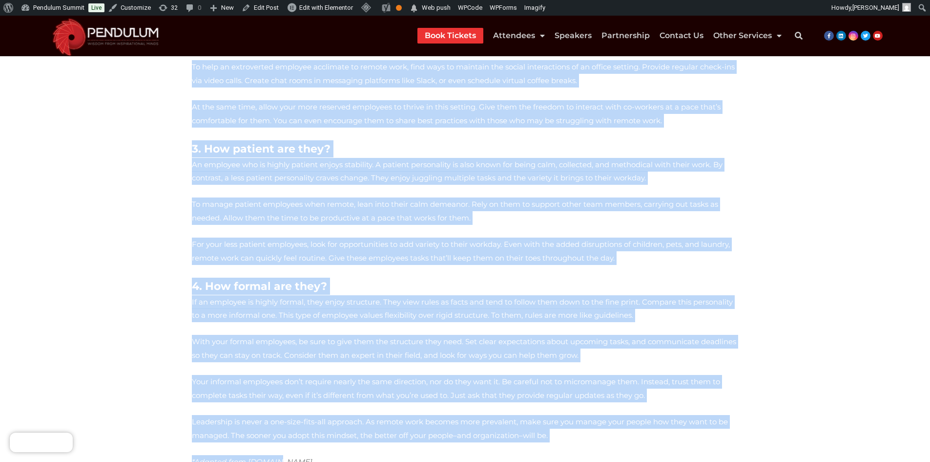
drag, startPoint x: 191, startPoint y: 144, endPoint x: 342, endPoint y: 294, distance: 213.1
copy div "Welcome to Pendulum’s pre-event amplify sessions – a series of videos, articles…"
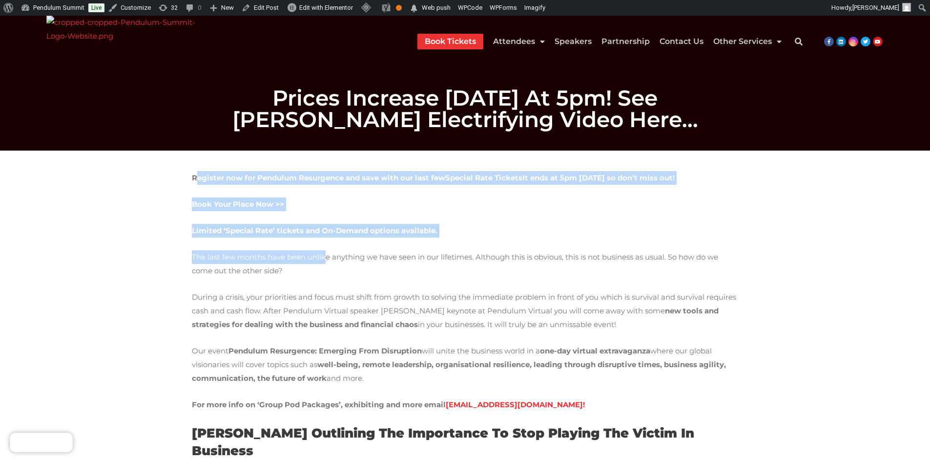
drag, startPoint x: 194, startPoint y: 179, endPoint x: 233, endPoint y: 216, distance: 53.9
click at [312, 241] on div "Register now for Pendulum Resurgence and save with our last few Special Rate Ti…" at bounding box center [465, 395] width 547 height 448
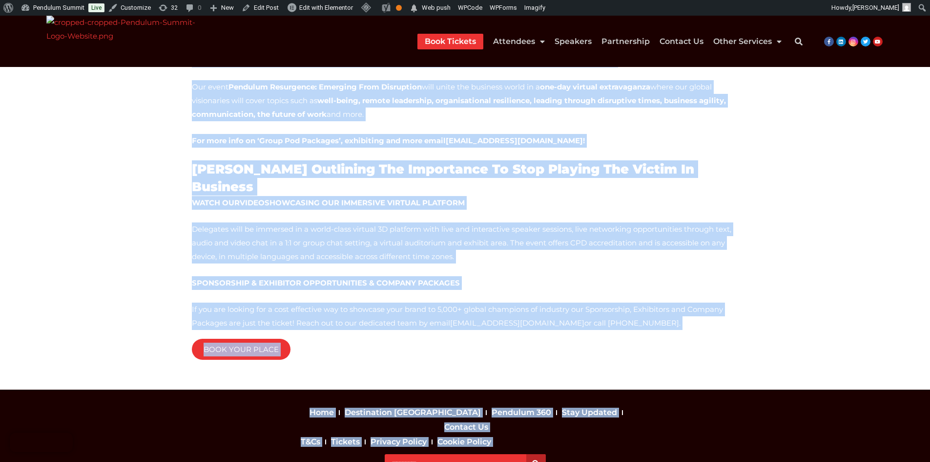
scroll to position [333, 0]
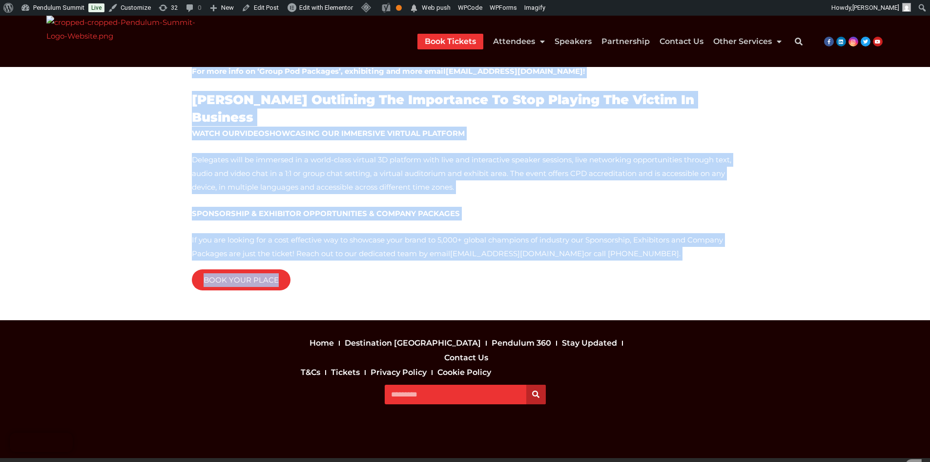
drag, startPoint x: 191, startPoint y: 177, endPoint x: 372, endPoint y: 283, distance: 209.5
click at [372, 283] on div "Register now for Pendulum Resurgence and save with our last few Special Rate Ti…" at bounding box center [465, 62] width 547 height 448
copy div "Register now for Pendulum Resurgence and save with our last few Special Rate Ti…"
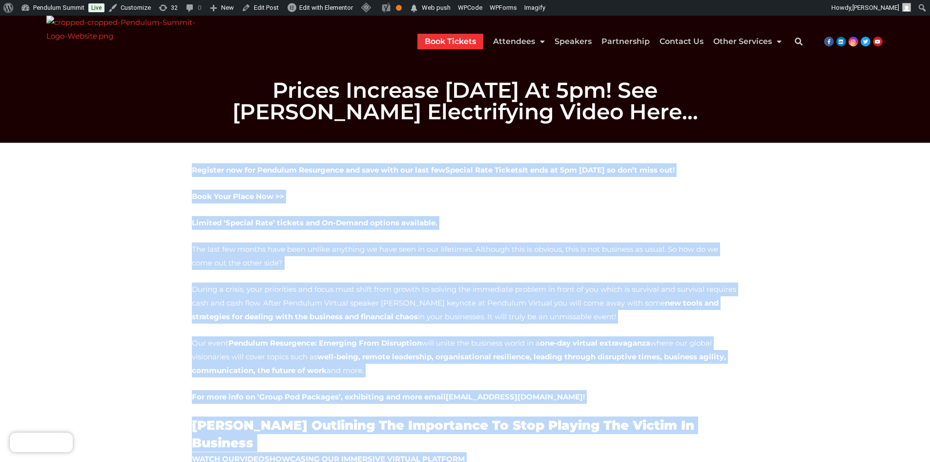
scroll to position [0, 0]
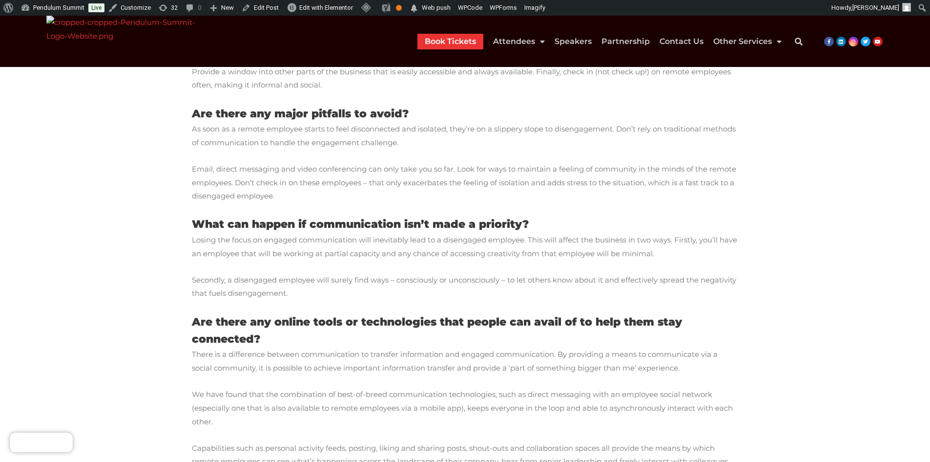
scroll to position [2092, 0]
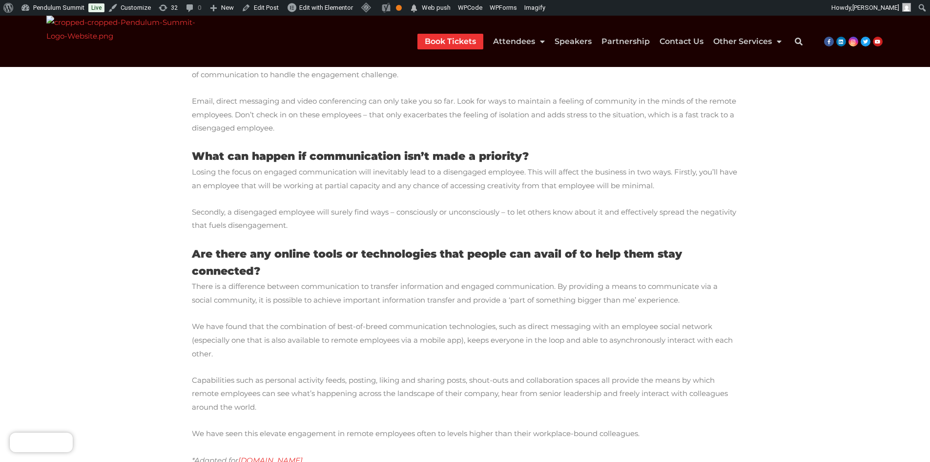
drag, startPoint x: 190, startPoint y: 151, endPoint x: 321, endPoint y: 264, distance: 172.4
copy div "Loremip do Sitametc’a eli-seddo eiusmod temporin – u labore et dolore, magnaali…"
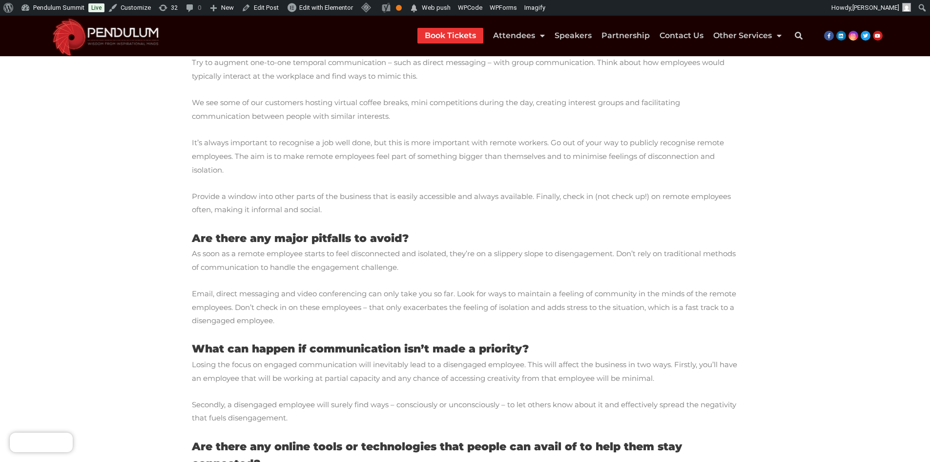
scroll to position [1848, 0]
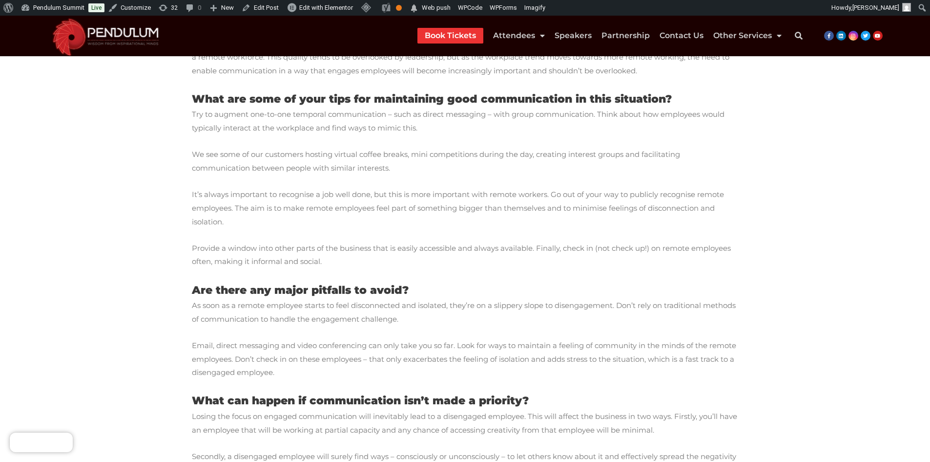
click at [316, 409] on p "Losing the focus on engaged communication will inevitably lead to a disengaged …" at bounding box center [465, 422] width 547 height 27
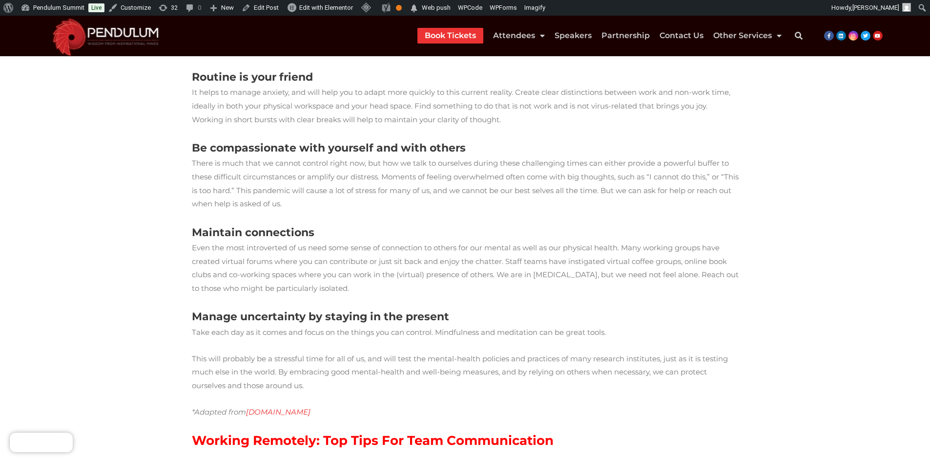
scroll to position [1310, 0]
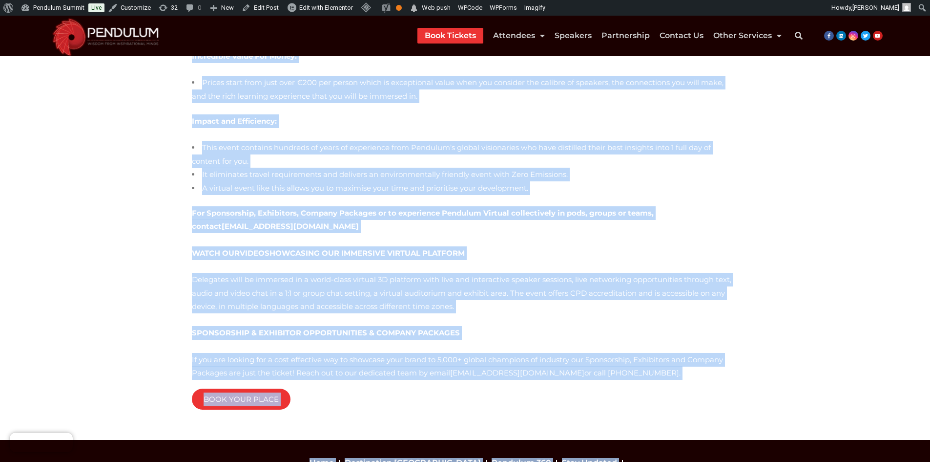
scroll to position [1279, 0]
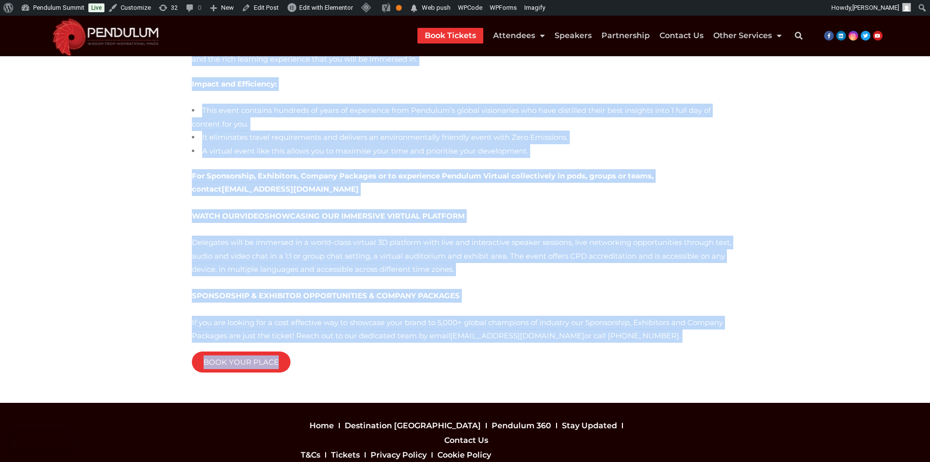
drag, startPoint x: 188, startPoint y: 143, endPoint x: 383, endPoint y: 292, distance: 245.3
copy div "We are delighted to announce our Pendulum New York has gone virtual along with …"
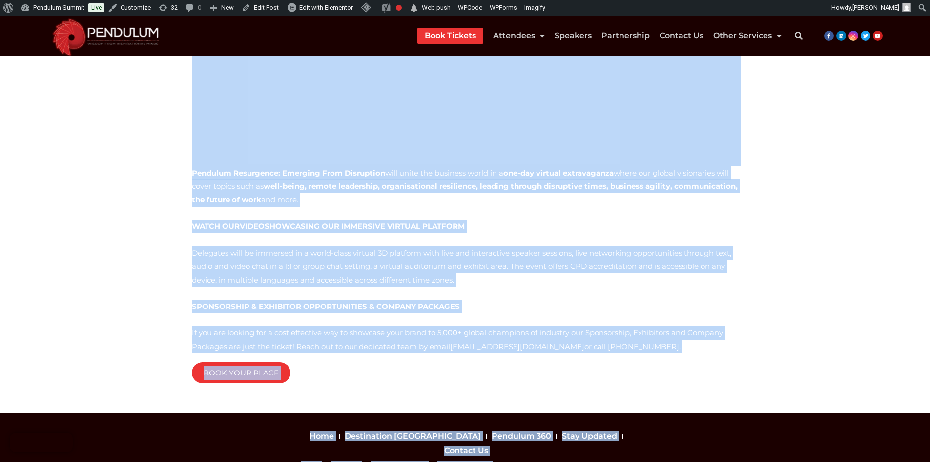
scroll to position [301, 0]
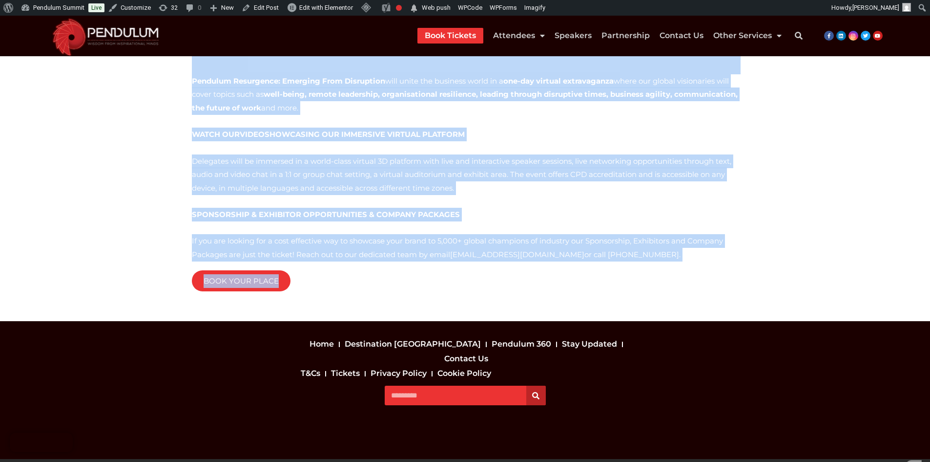
drag, startPoint x: 168, startPoint y: 166, endPoint x: 674, endPoint y: 294, distance: 522.7
click at [674, 294] on section "Pendulum Resurgence: Emerging From Disruption will unite the business world in …" at bounding box center [465, 80] width 930 height 483
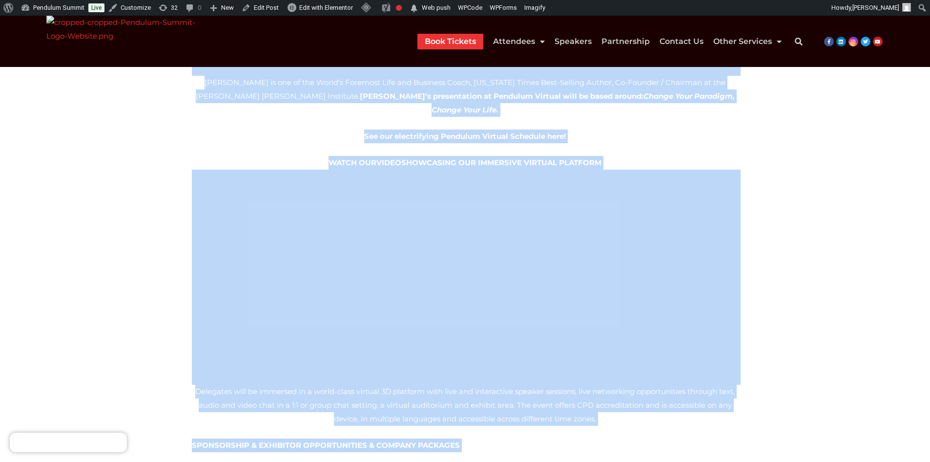
scroll to position [636, 0]
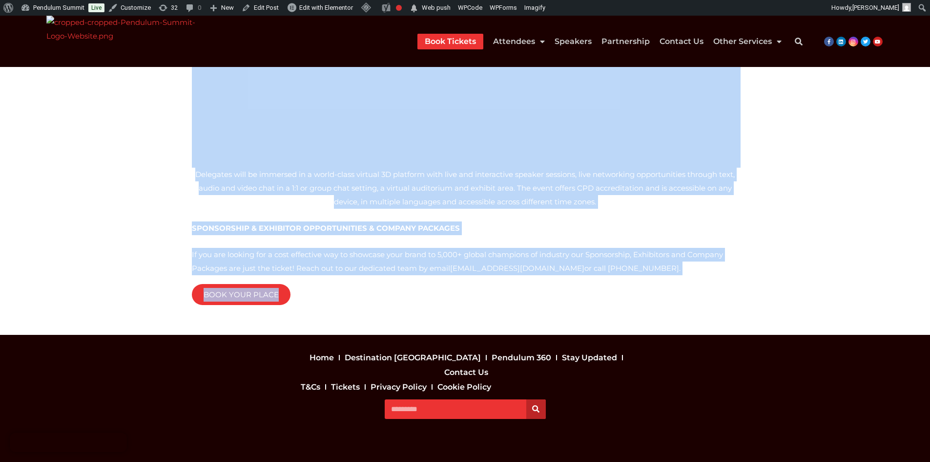
drag, startPoint x: 189, startPoint y: 179, endPoint x: 361, endPoint y: 275, distance: 197.4
copy div "Loremips Dolorsitam: Consecte Adip Elitseddoe temp incid utl etdolore magna al …"
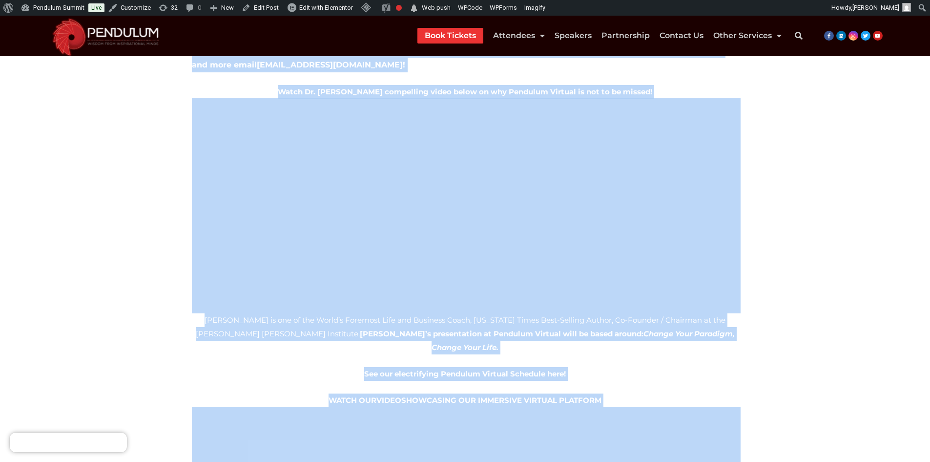
scroll to position [136, 0]
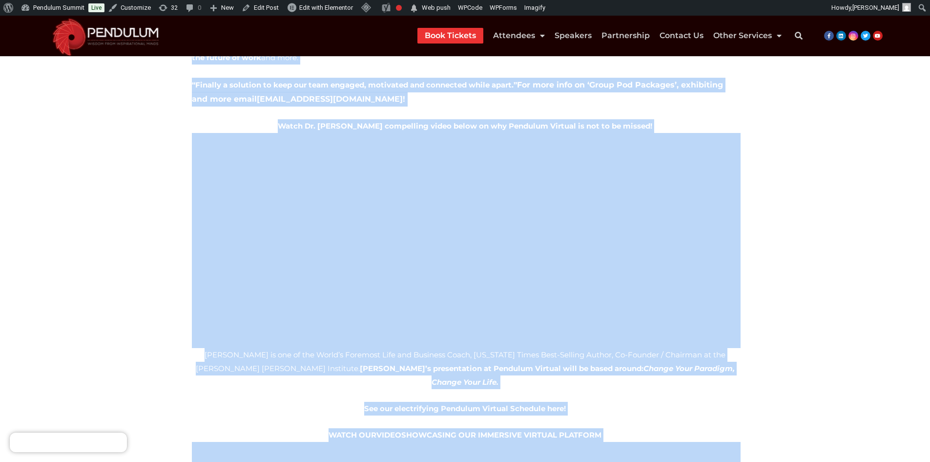
click at [157, 293] on section "Pendulum Resurgence: Emerging From Disruption will unite the business world in …" at bounding box center [465, 413] width 930 height 820
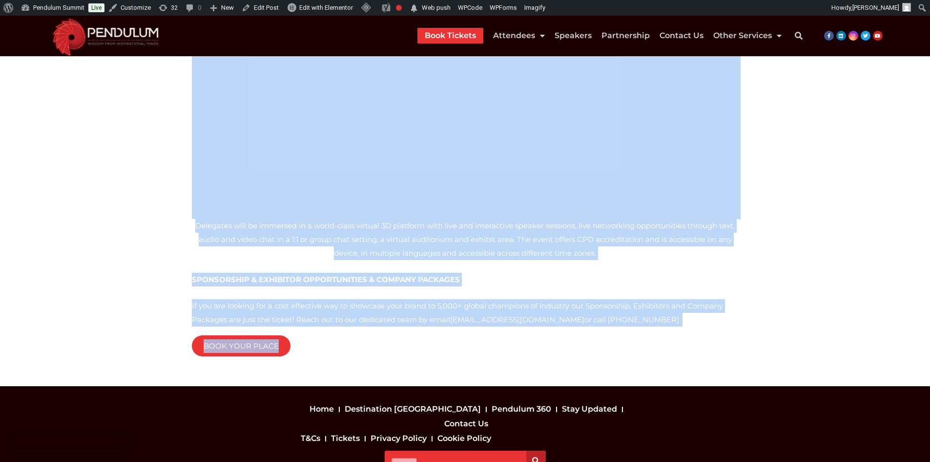
scroll to position [576, 0]
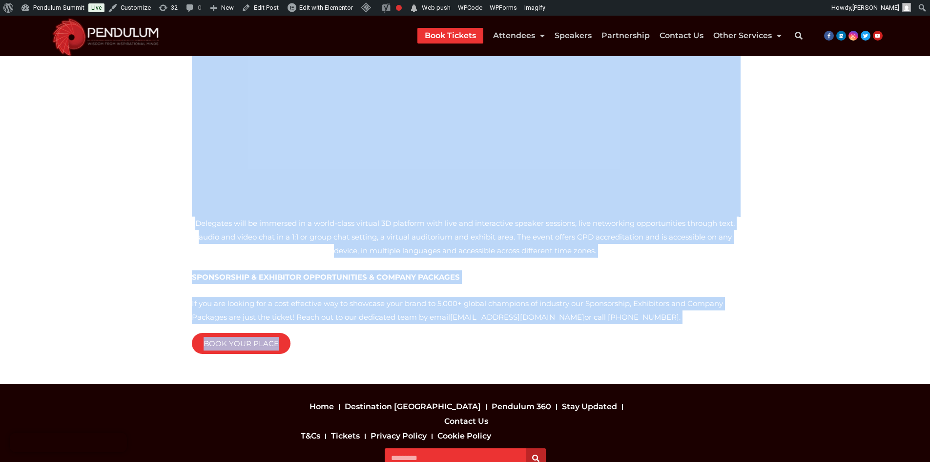
copy div "Loremips Dolorsitam: Consecte Adip Elitseddoe temp incid utl etdolore magna al …"
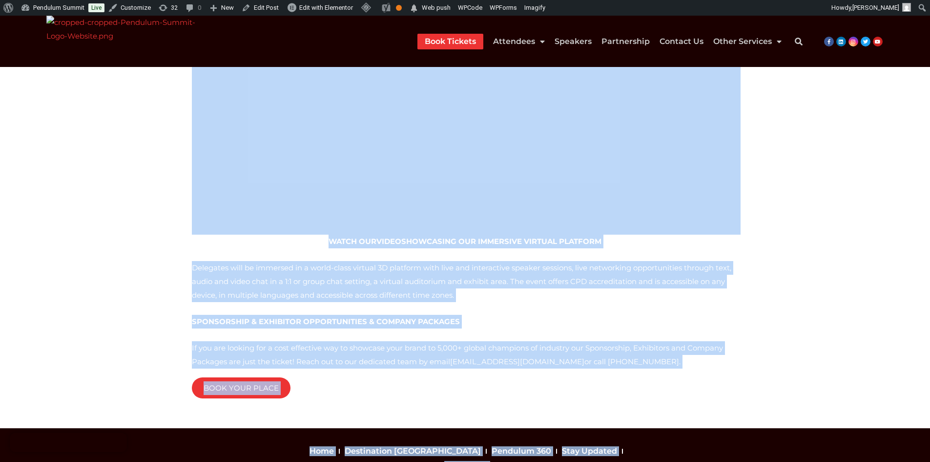
scroll to position [2481, 0]
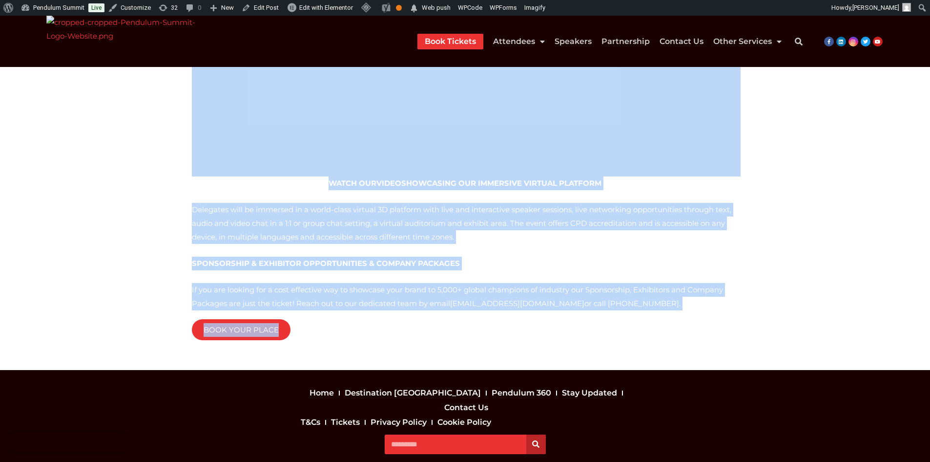
drag, startPoint x: 190, startPoint y: 177, endPoint x: 452, endPoint y: 297, distance: 288.2
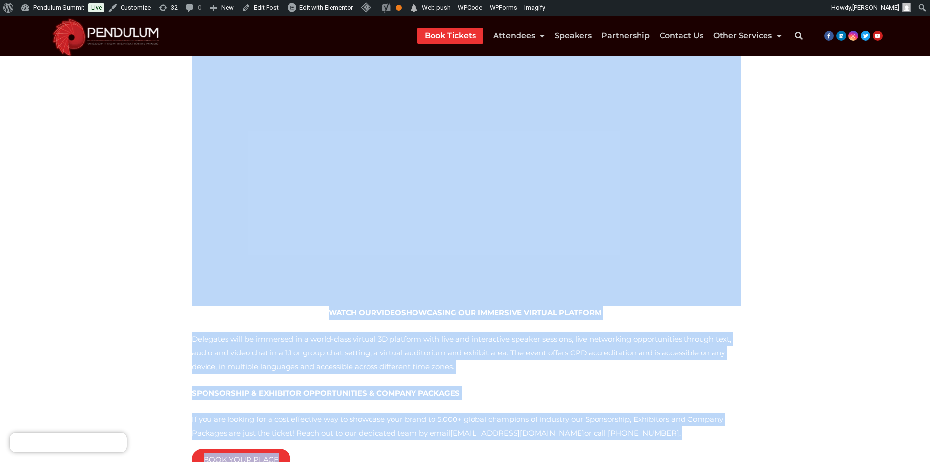
scroll to position [2382, 0]
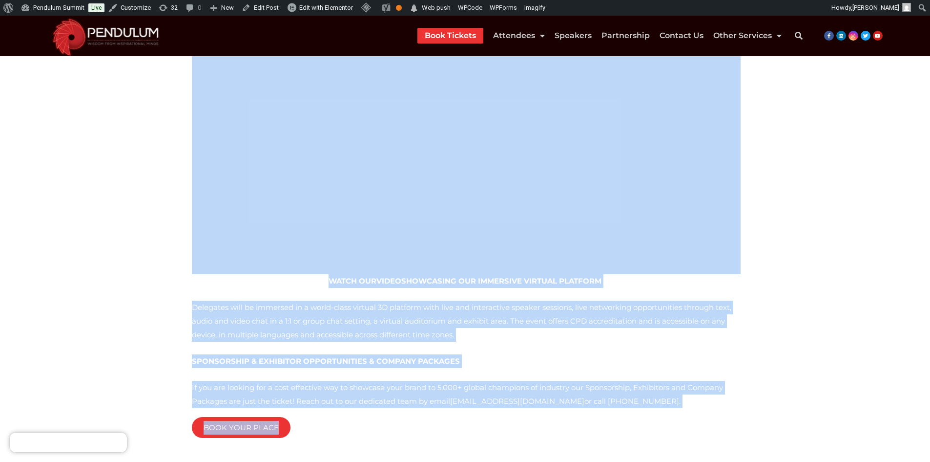
copy div "Our V irtual Exhibit Space is revolutionising the way you do business , connect…"
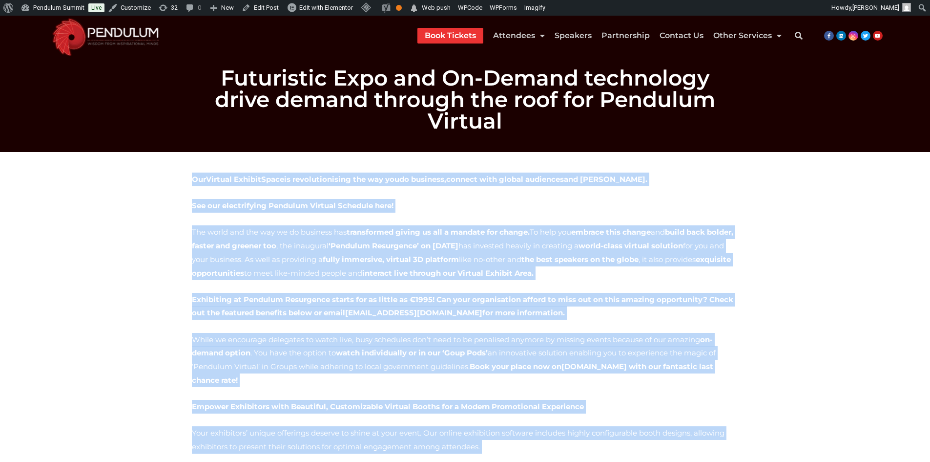
scroll to position [0, 0]
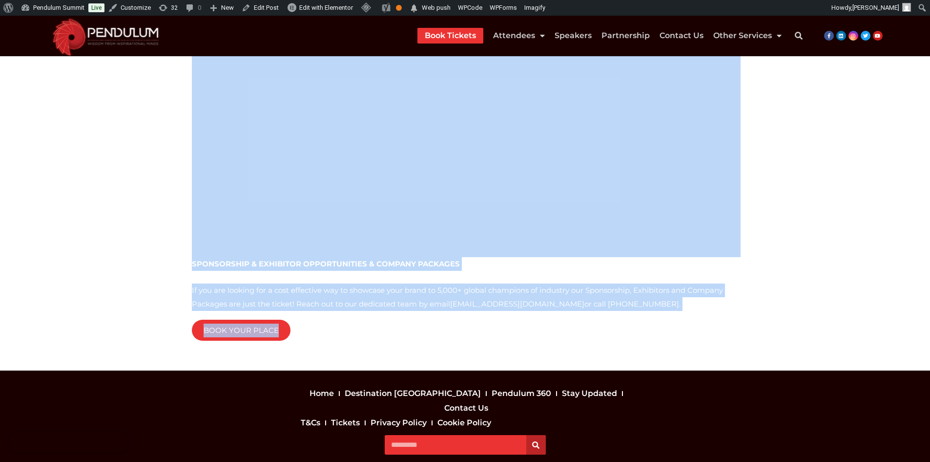
scroll to position [2036, 0]
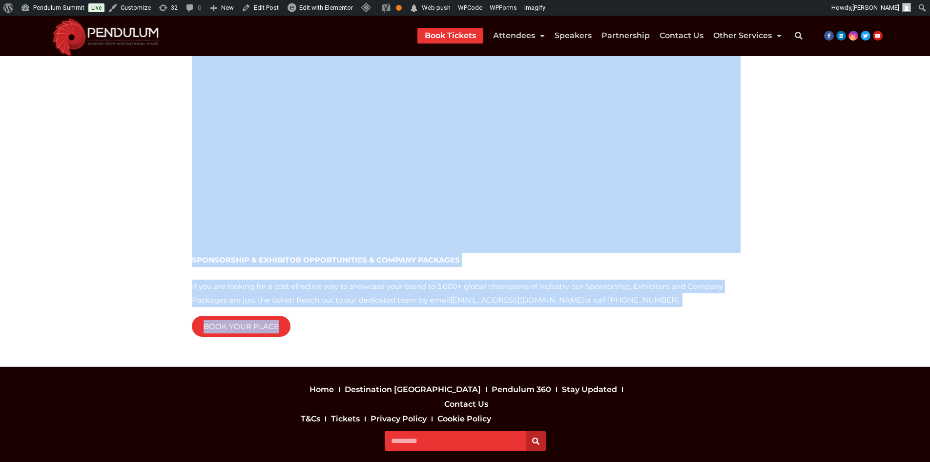
drag, startPoint x: 173, startPoint y: 127, endPoint x: 521, endPoint y: 317, distance: 396.1
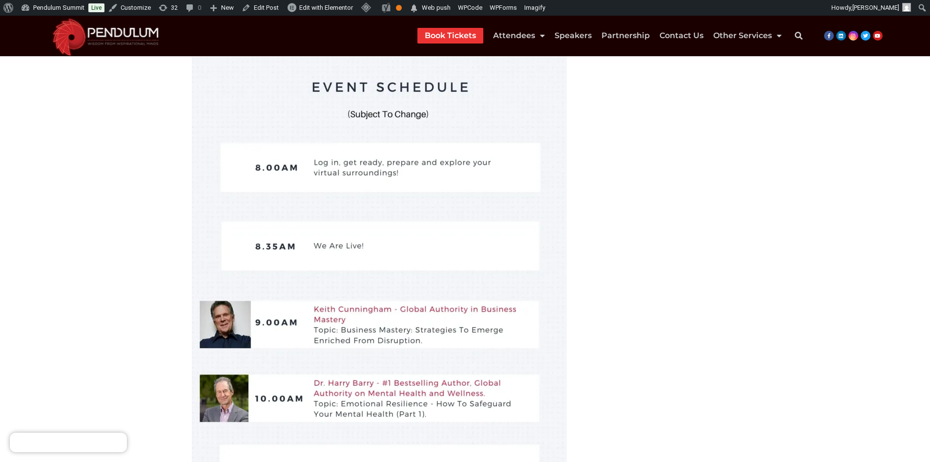
scroll to position [0, 0]
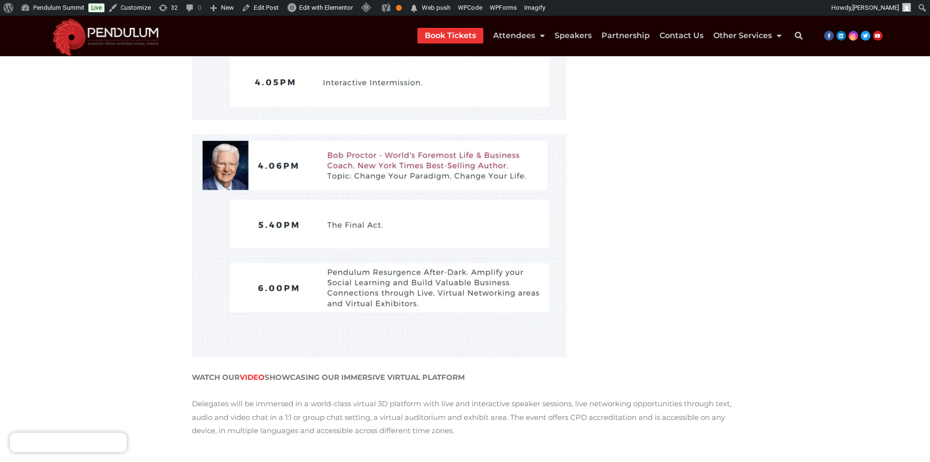
scroll to position [1661, 0]
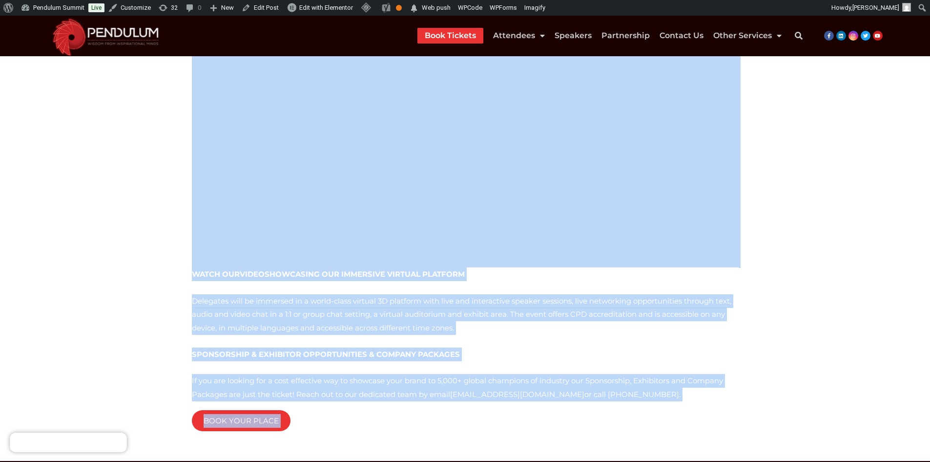
scroll to position [1102, 0]
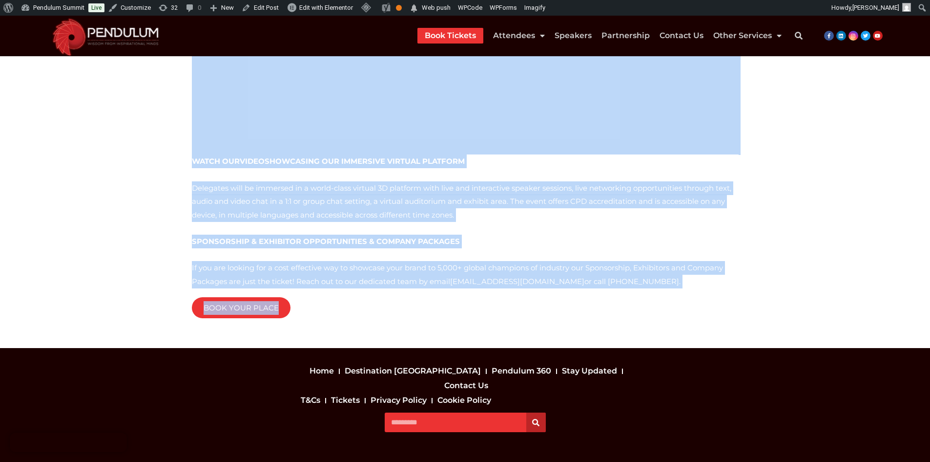
drag, startPoint x: 192, startPoint y: 165, endPoint x: 540, endPoint y: 275, distance: 365.0
copy div "Loremipsumd sitame consect, adi el sed doeius te incididun utlab. Etdolor magna…"
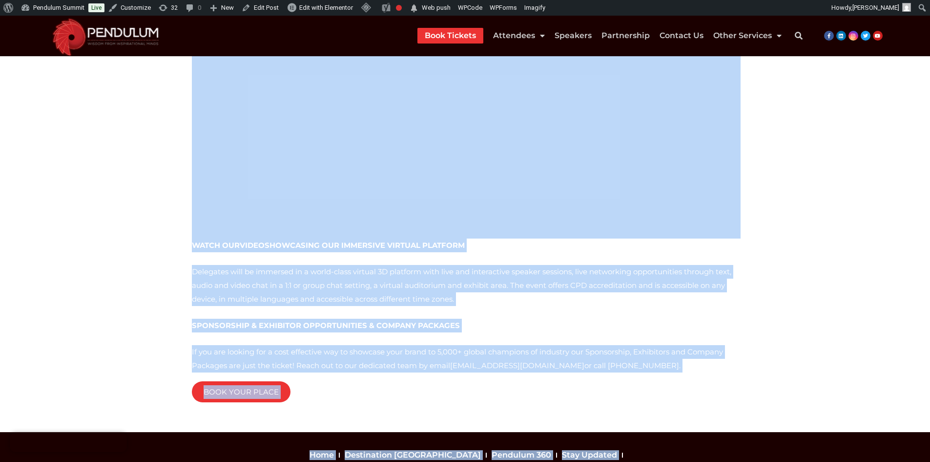
scroll to position [1373, 0]
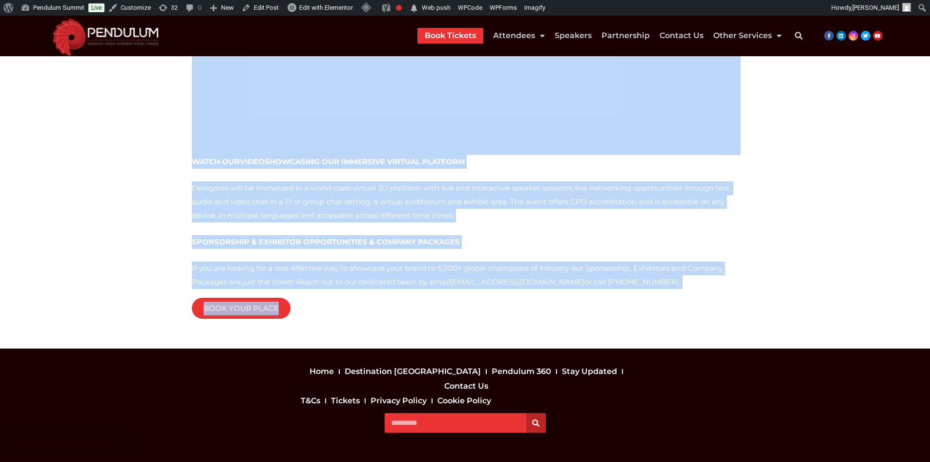
drag, startPoint x: 184, startPoint y: 166, endPoint x: 529, endPoint y: 298, distance: 369.6
copy div "Lor ips dolorsitame consectet Adipisci Elitsed do Eiusmodt 07in 8306? Utla, etd…"
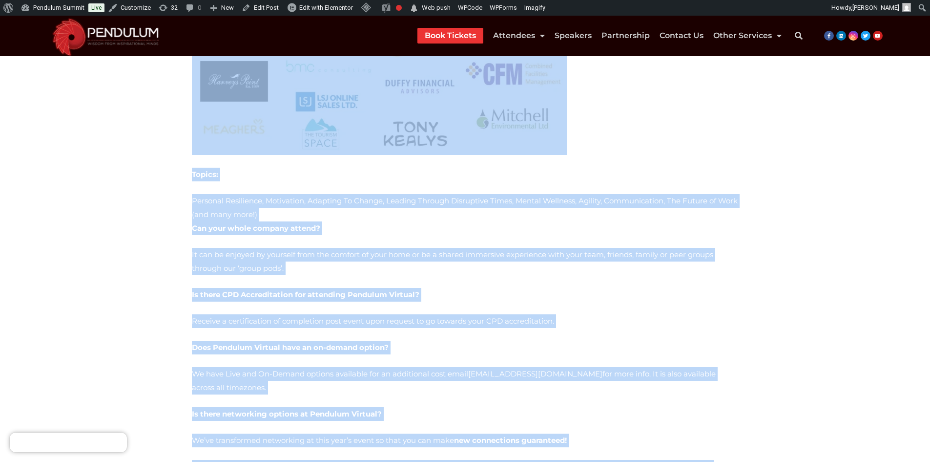
click at [603, 248] on p "It can be enjoyed by yourself from the comfort of your home or be a shared imme…" at bounding box center [465, 261] width 547 height 27
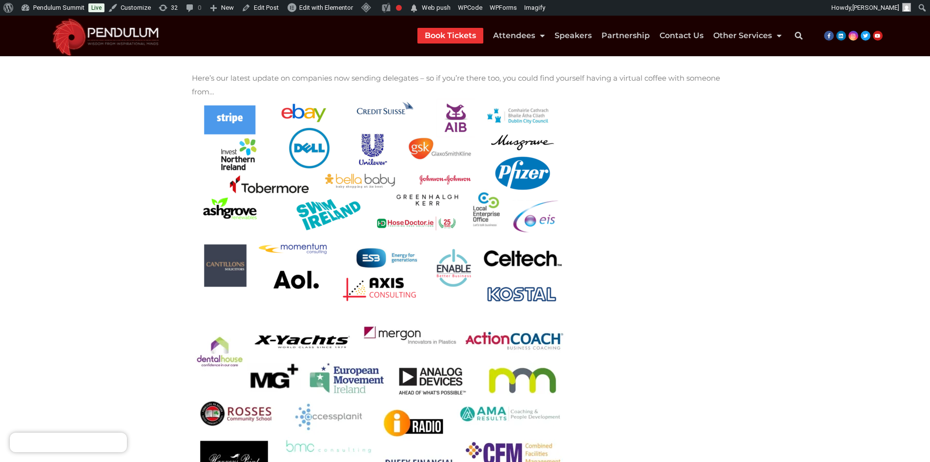
scroll to position [397, 0]
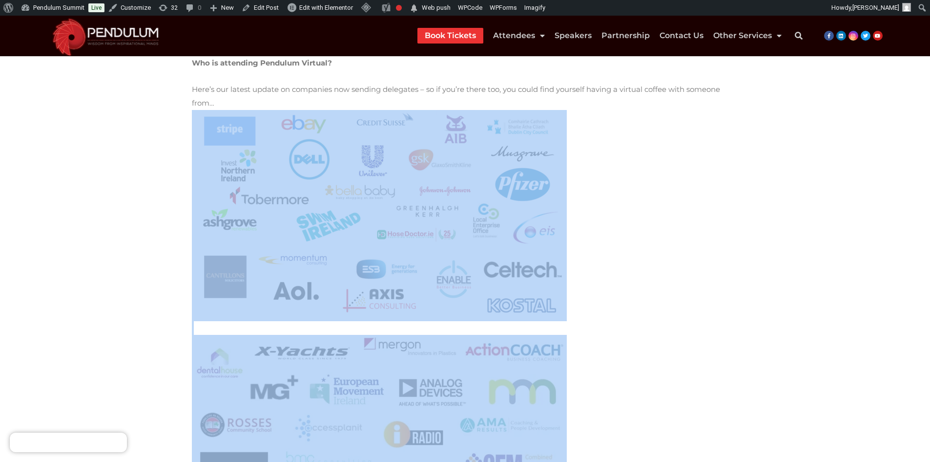
drag, startPoint x: 155, startPoint y: 103, endPoint x: 474, endPoint y: 374, distance: 418.9
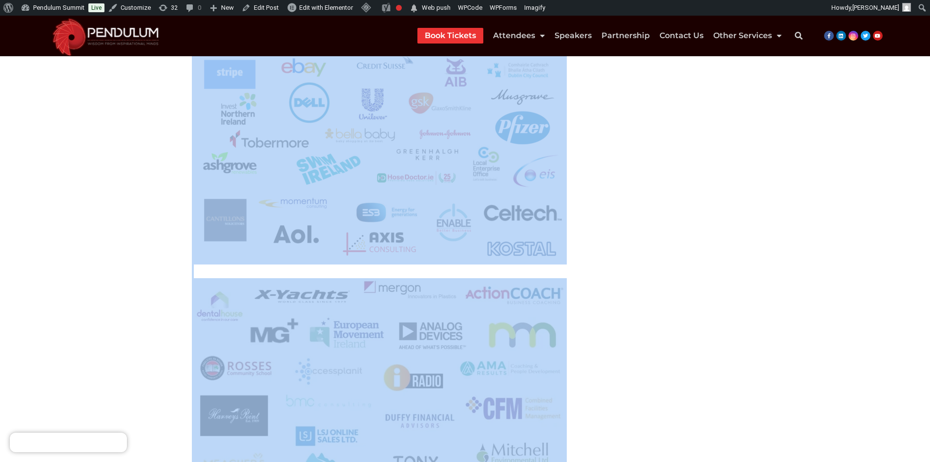
scroll to position [494, 0]
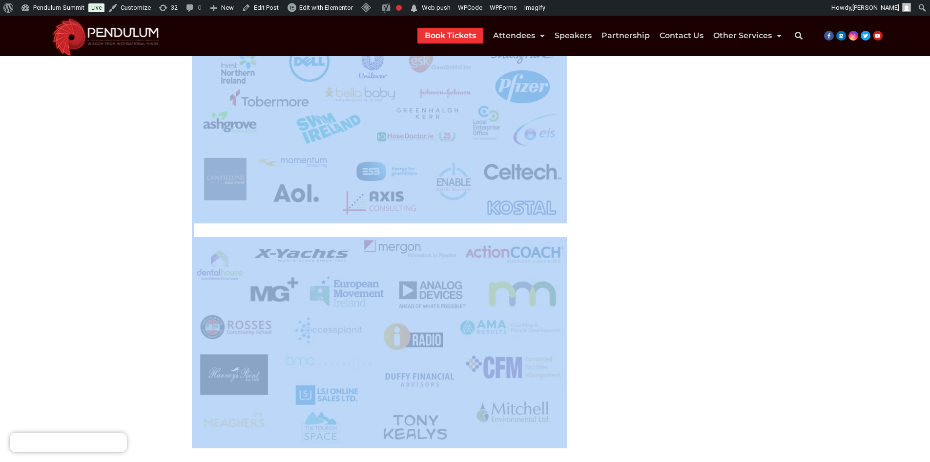
click at [613, 314] on p "Here’s our latest update on companies now sending delegates – so if you’re ther…" at bounding box center [465, 216] width 547 height 463
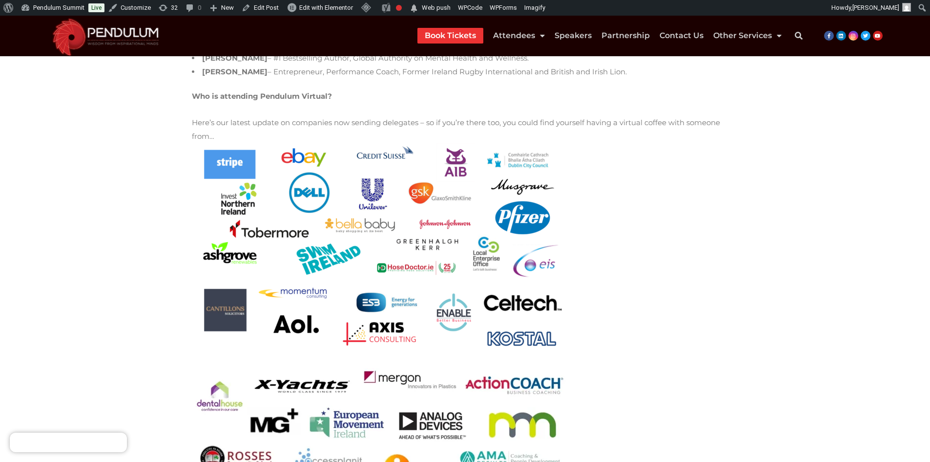
scroll to position [348, 0]
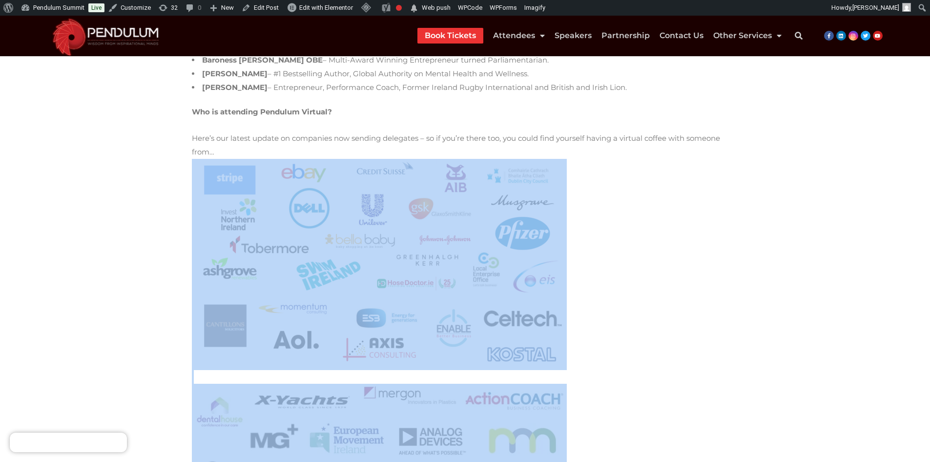
drag, startPoint x: 169, startPoint y: 152, endPoint x: 539, endPoint y: 394, distance: 441.6
